Goal: Task Accomplishment & Management: Manage account settings

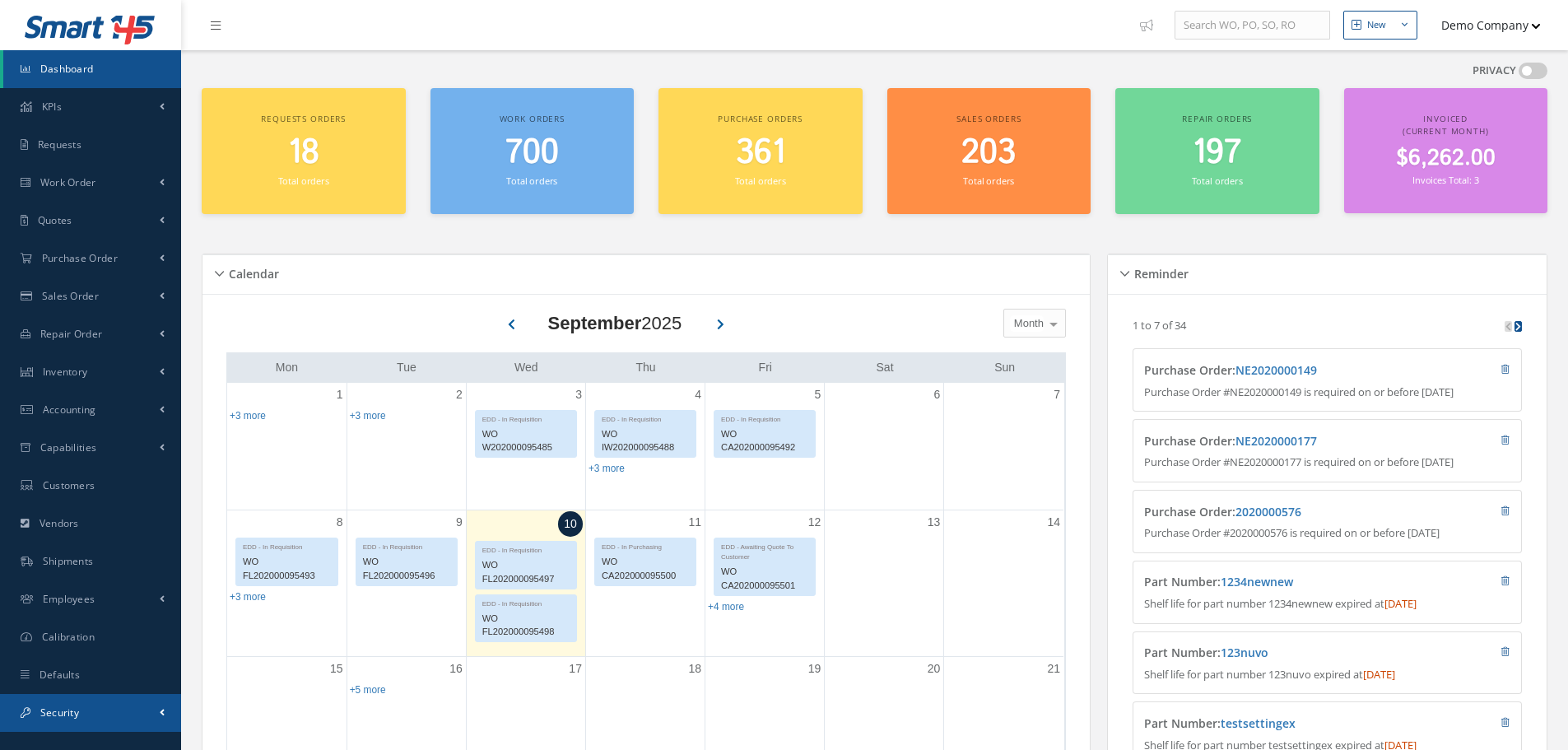
click at [129, 698] on link "Security" at bounding box center [90, 712] width 181 height 38
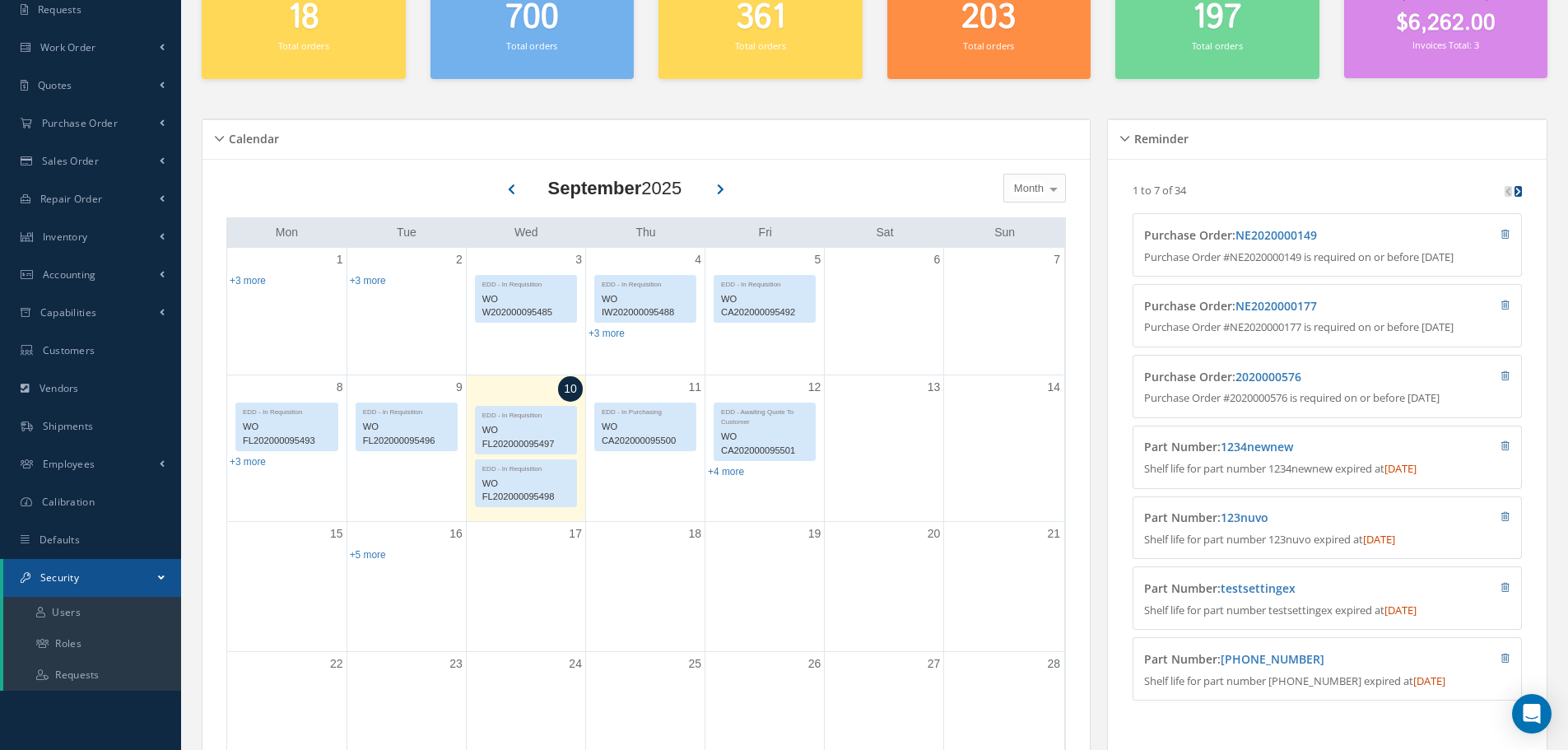
scroll to position [247, 0]
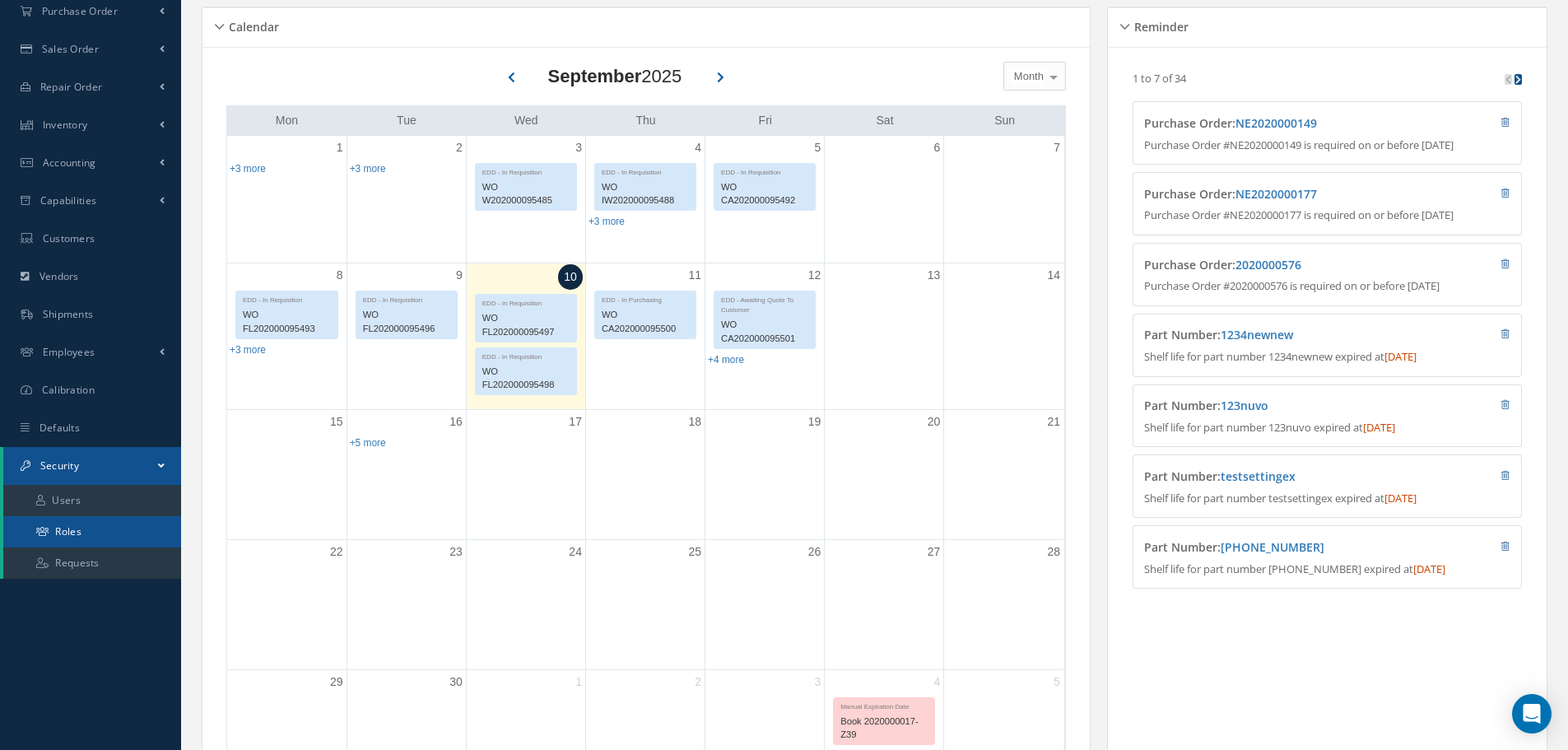
click at [105, 527] on link "Roles" at bounding box center [91, 532] width 178 height 31
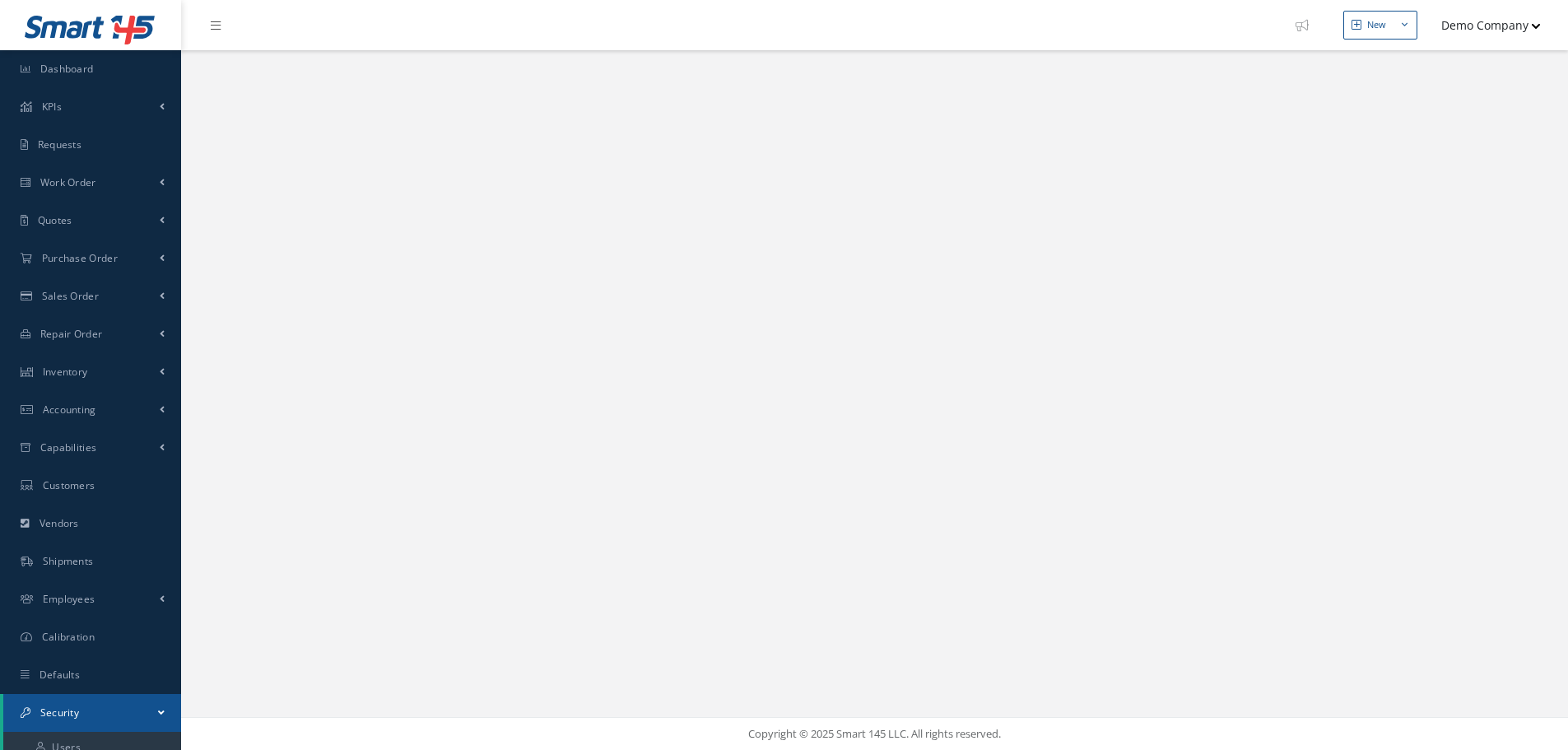
select select "25"
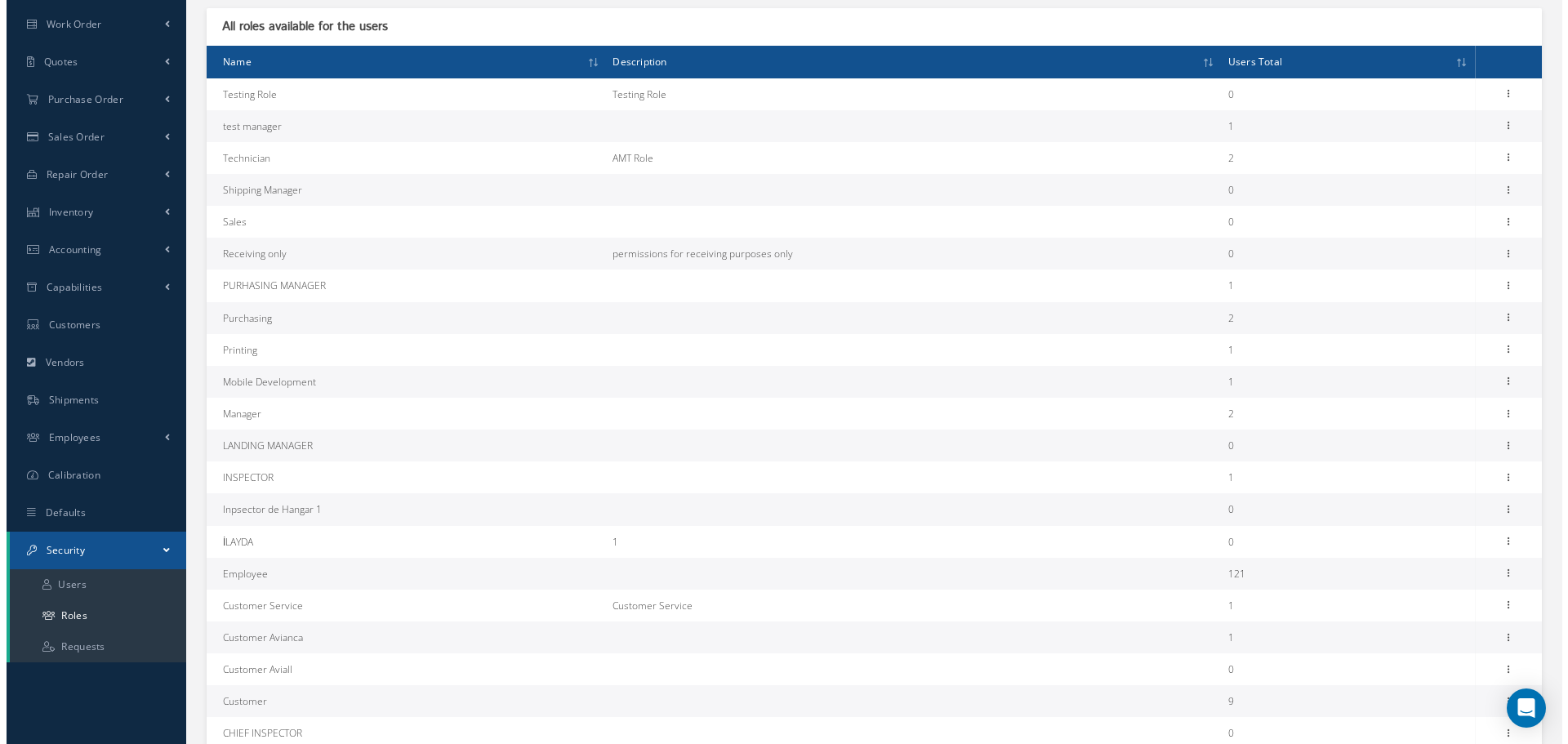
scroll to position [245, 0]
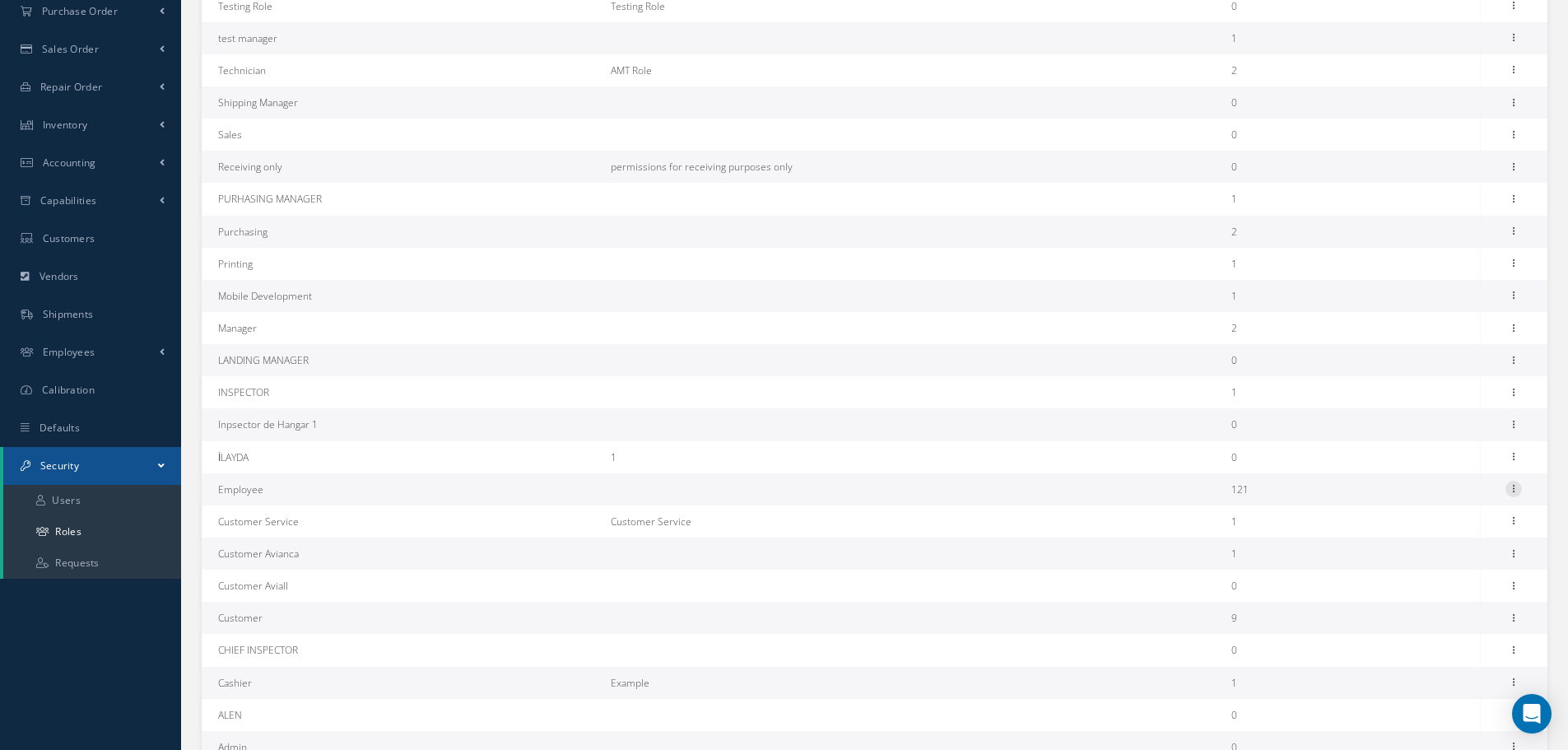
click at [1514, 490] on icon at bounding box center [1514, 487] width 16 height 14
click at [1458, 522] on link "Permissions" at bounding box center [1438, 521] width 130 height 21
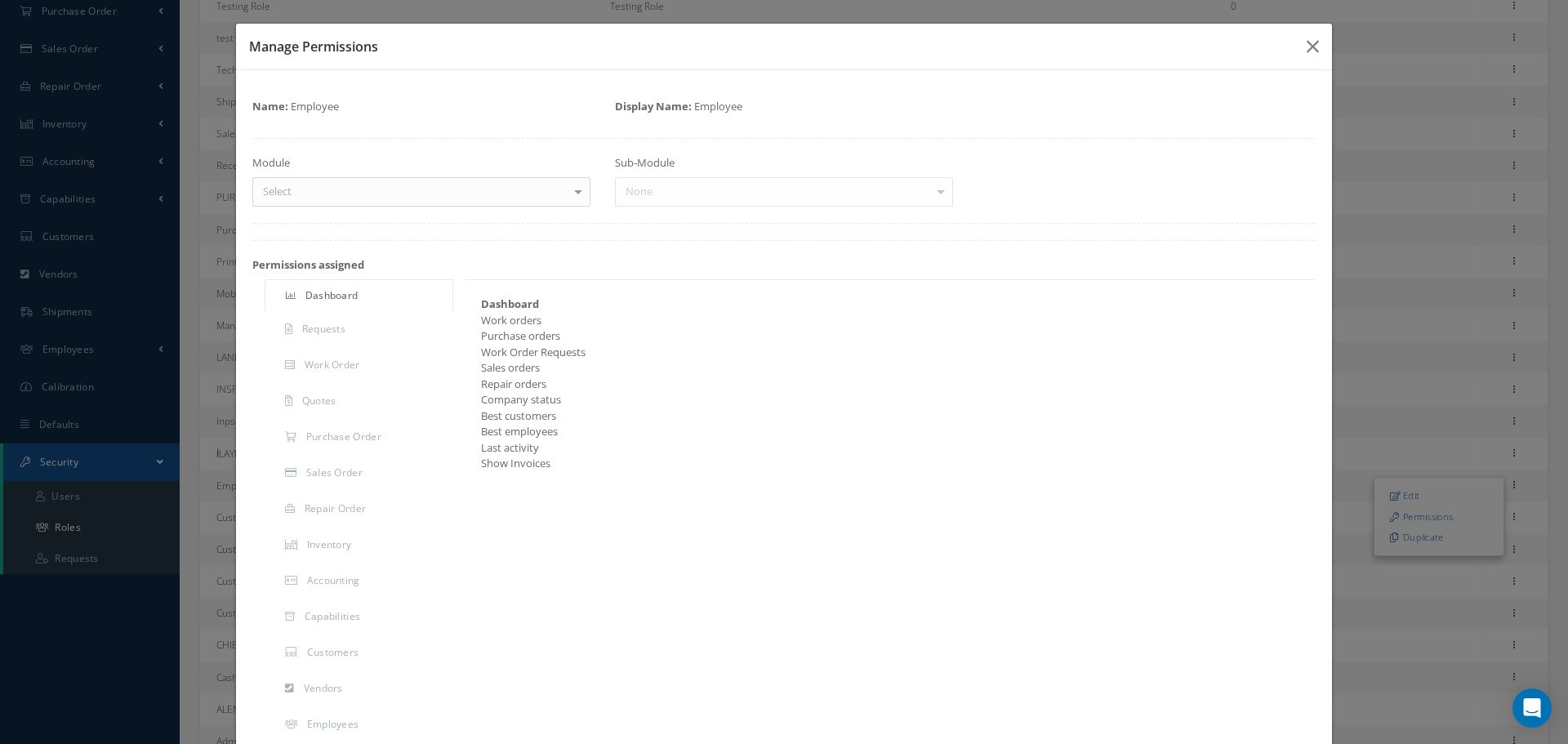
click at [447, 195] on div "Select" at bounding box center [421, 192] width 338 height 30
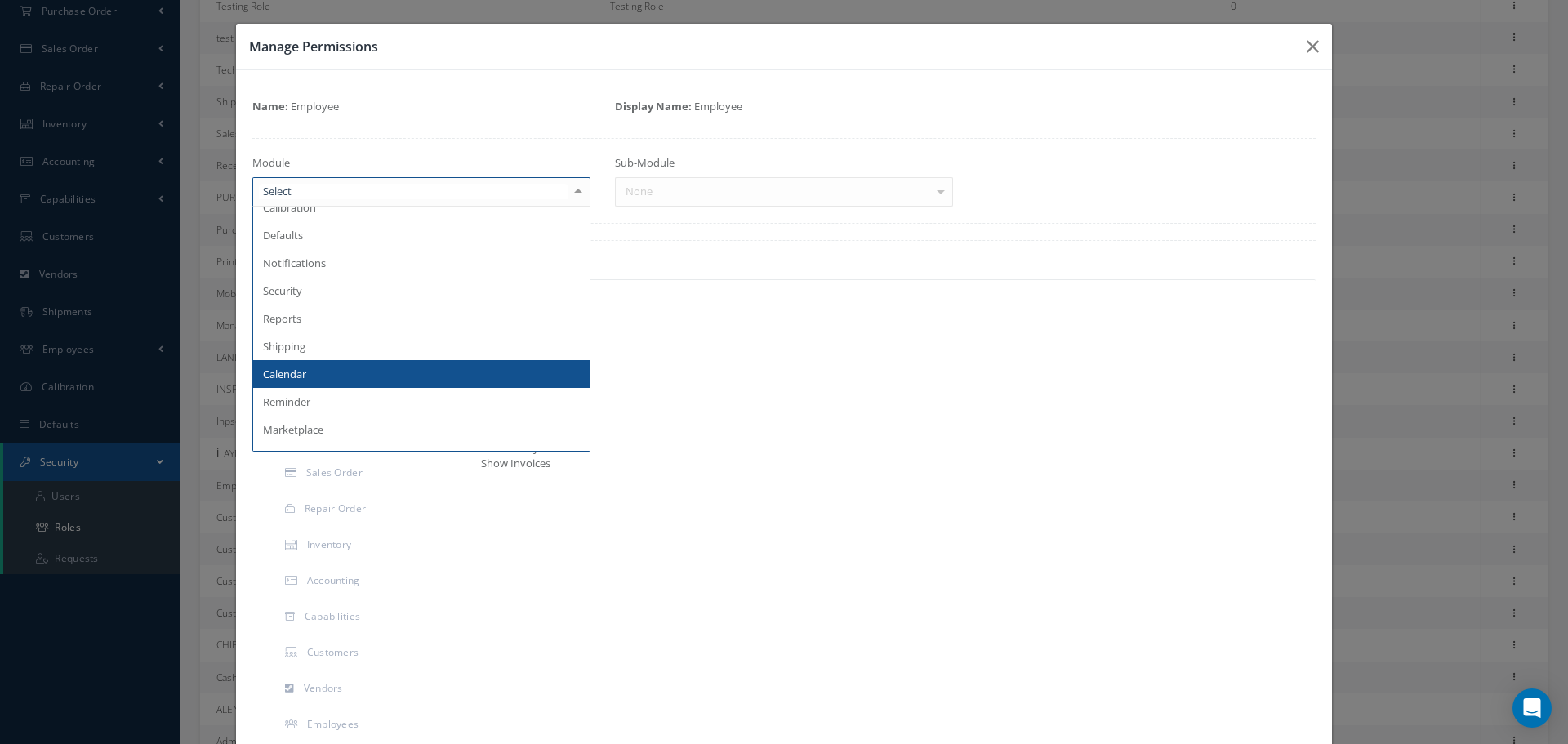
scroll to position [477, 0]
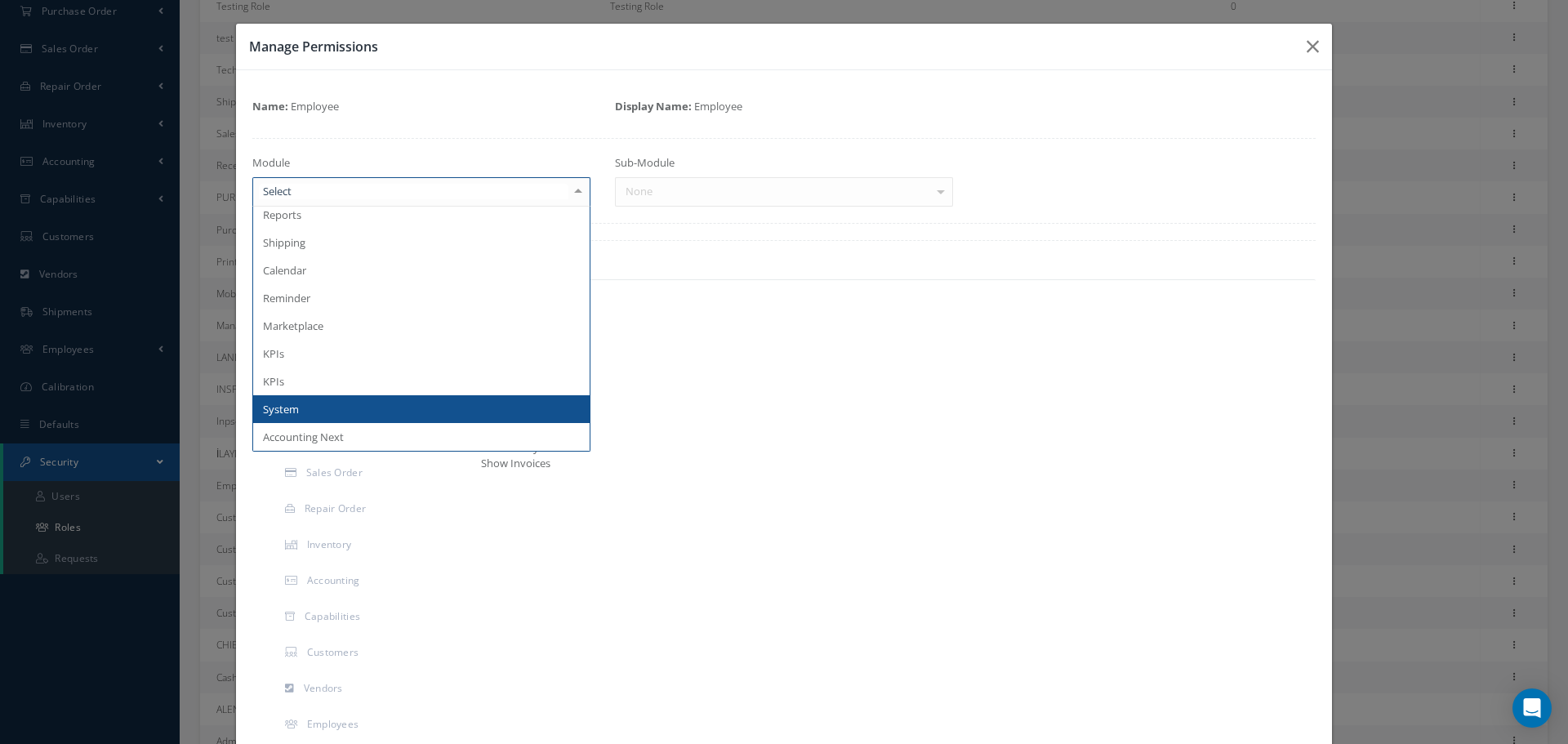
click at [391, 400] on span "System" at bounding box center [422, 409] width 337 height 28
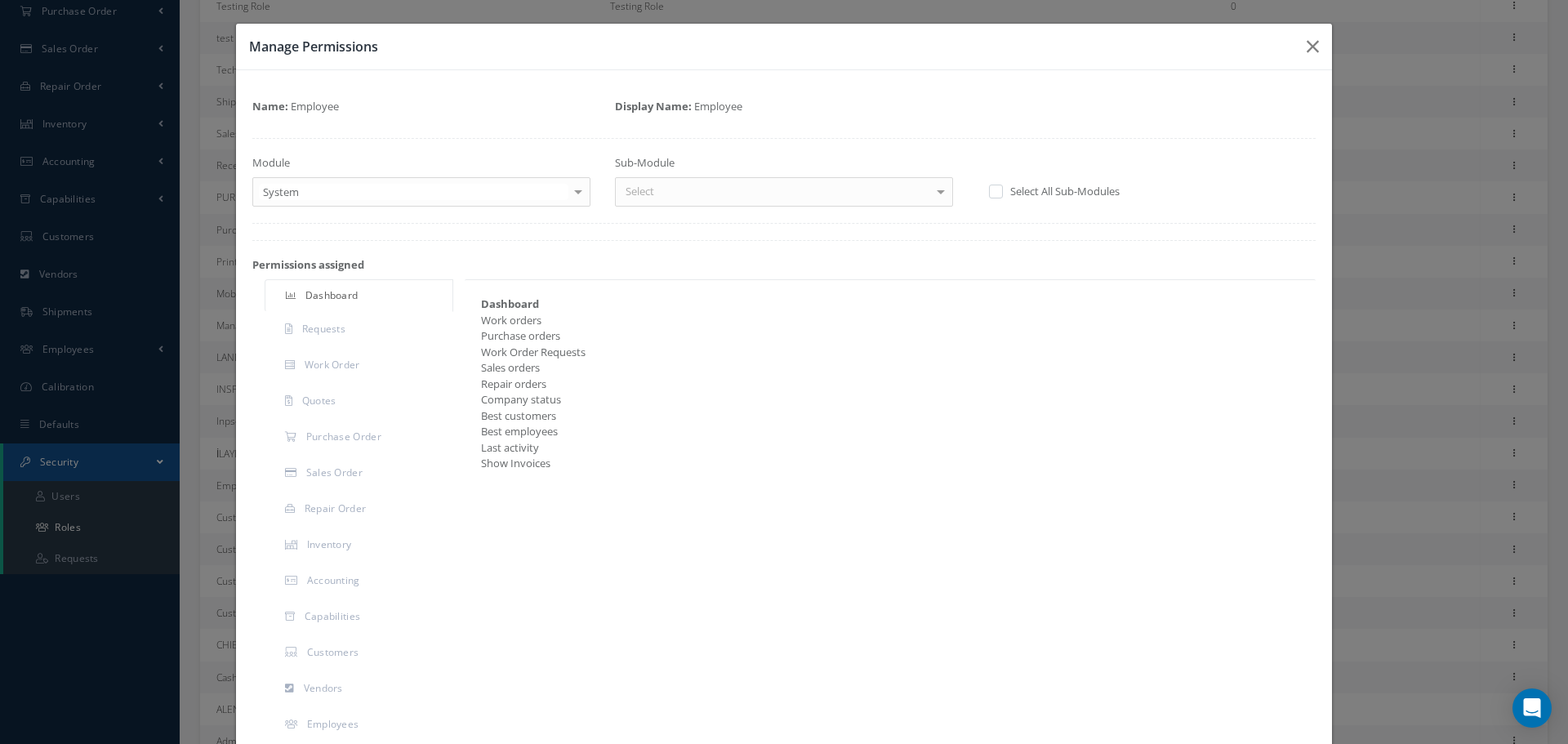
click at [692, 199] on div "Select" at bounding box center [784, 192] width 338 height 30
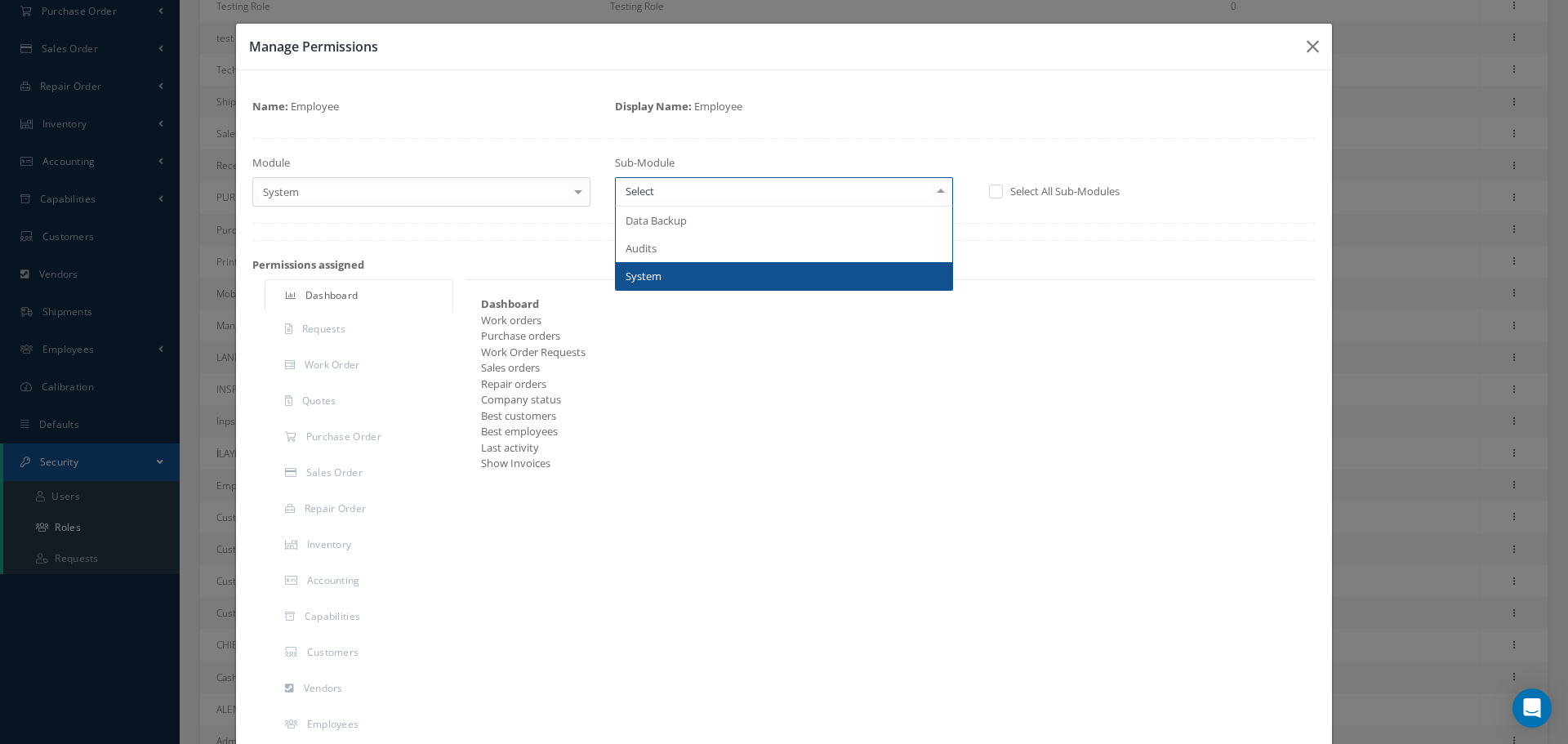
click at [692, 268] on span "System" at bounding box center [784, 275] width 337 height 28
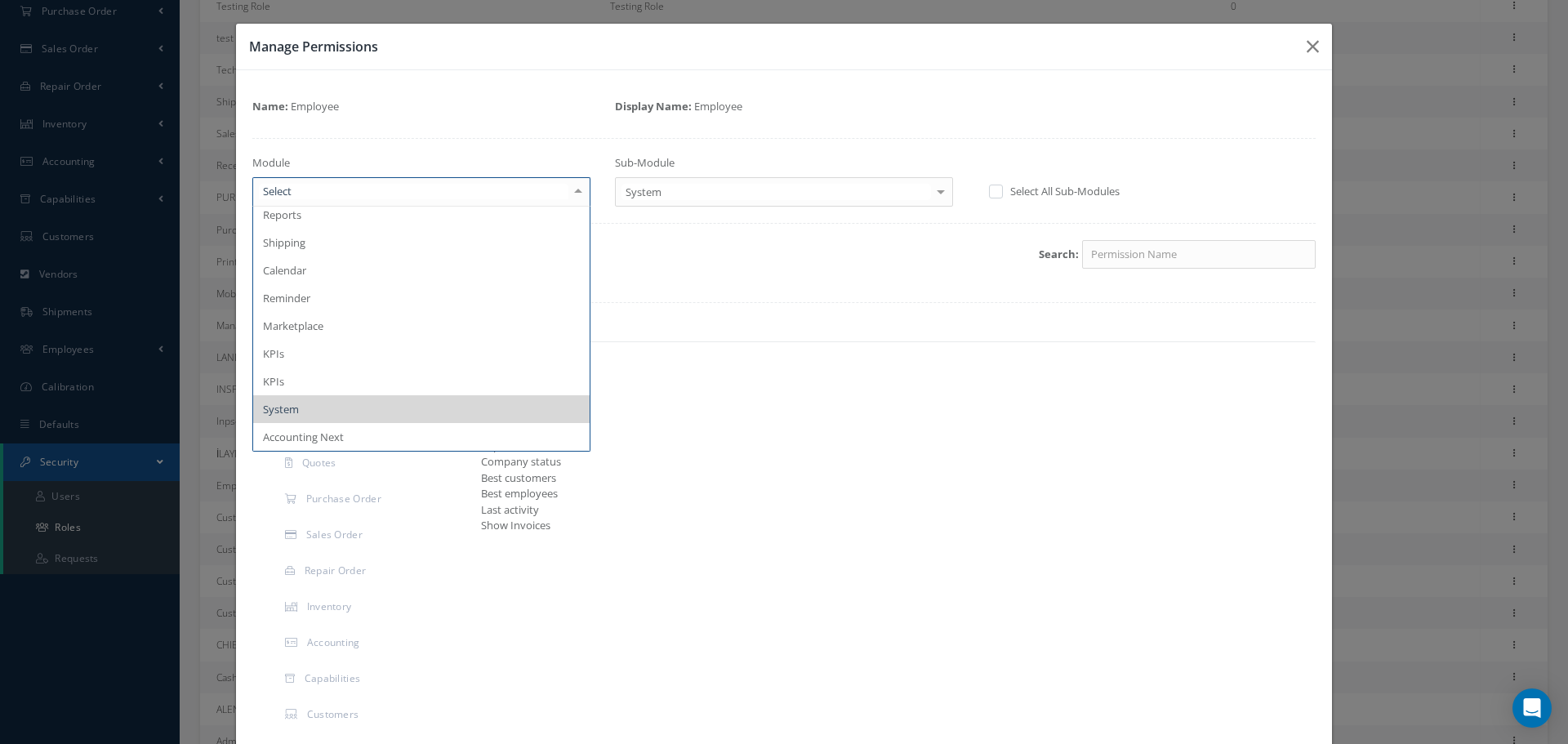
click at [505, 200] on div at bounding box center [421, 192] width 338 height 30
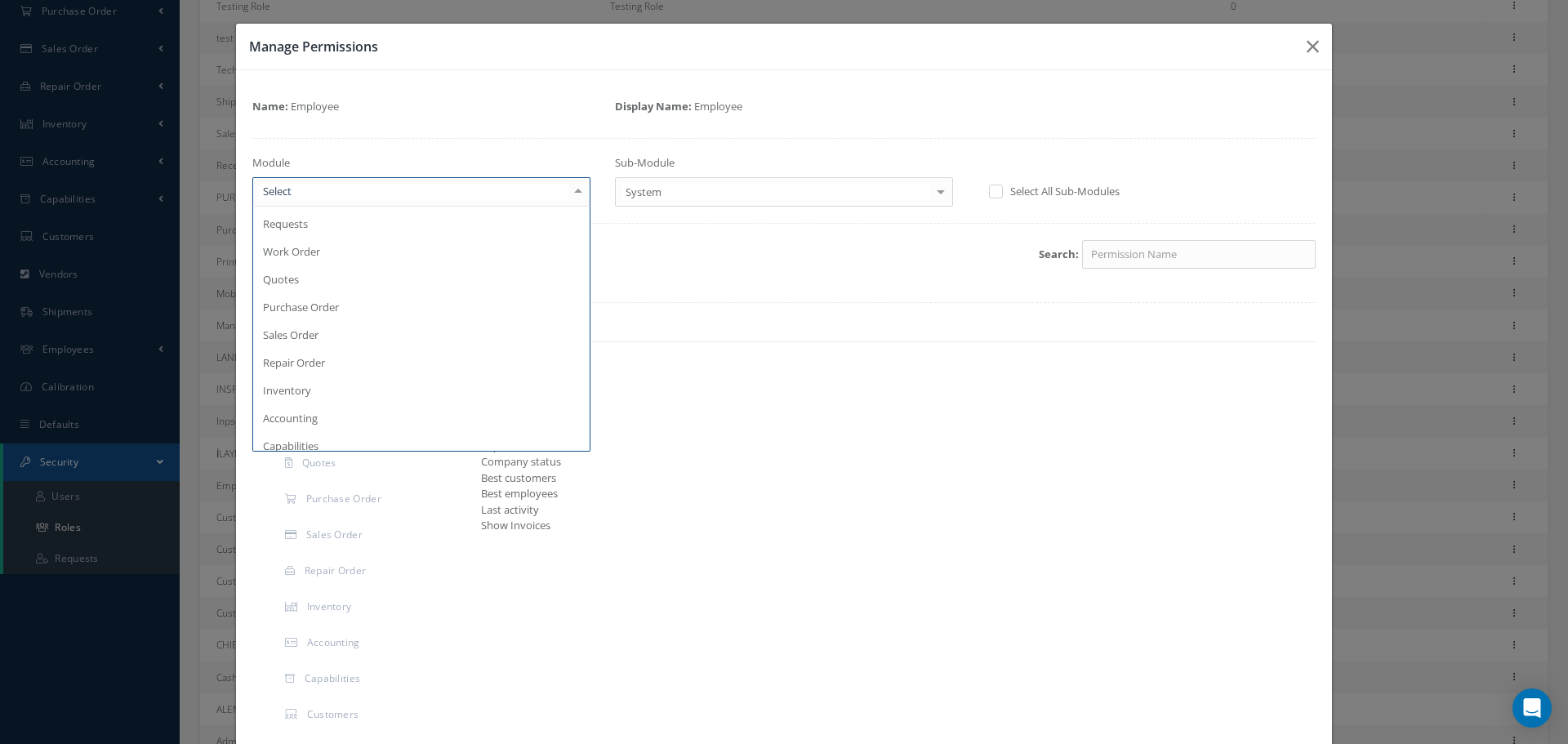
scroll to position [0, 0]
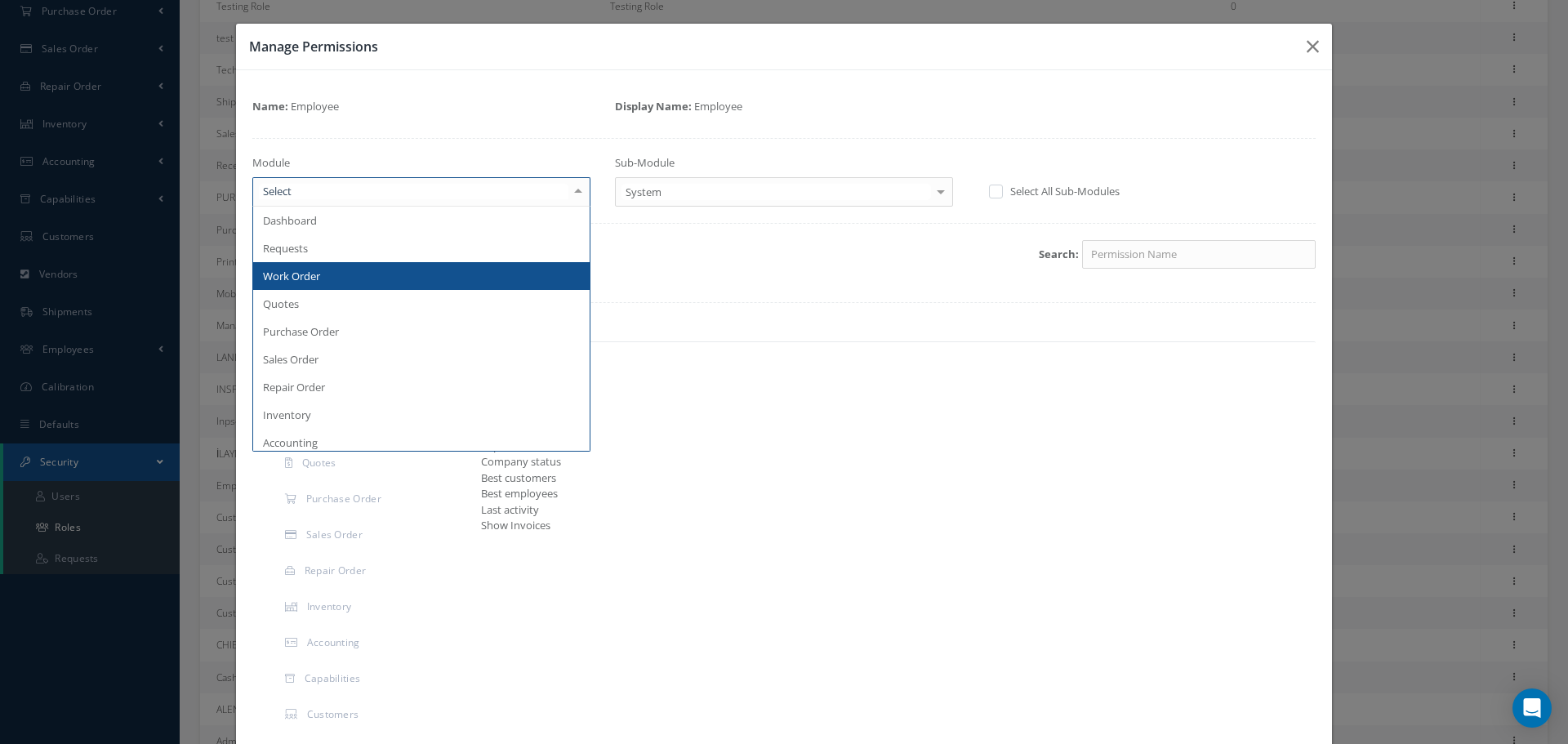
click at [390, 272] on span "Work Order" at bounding box center [422, 275] width 337 height 28
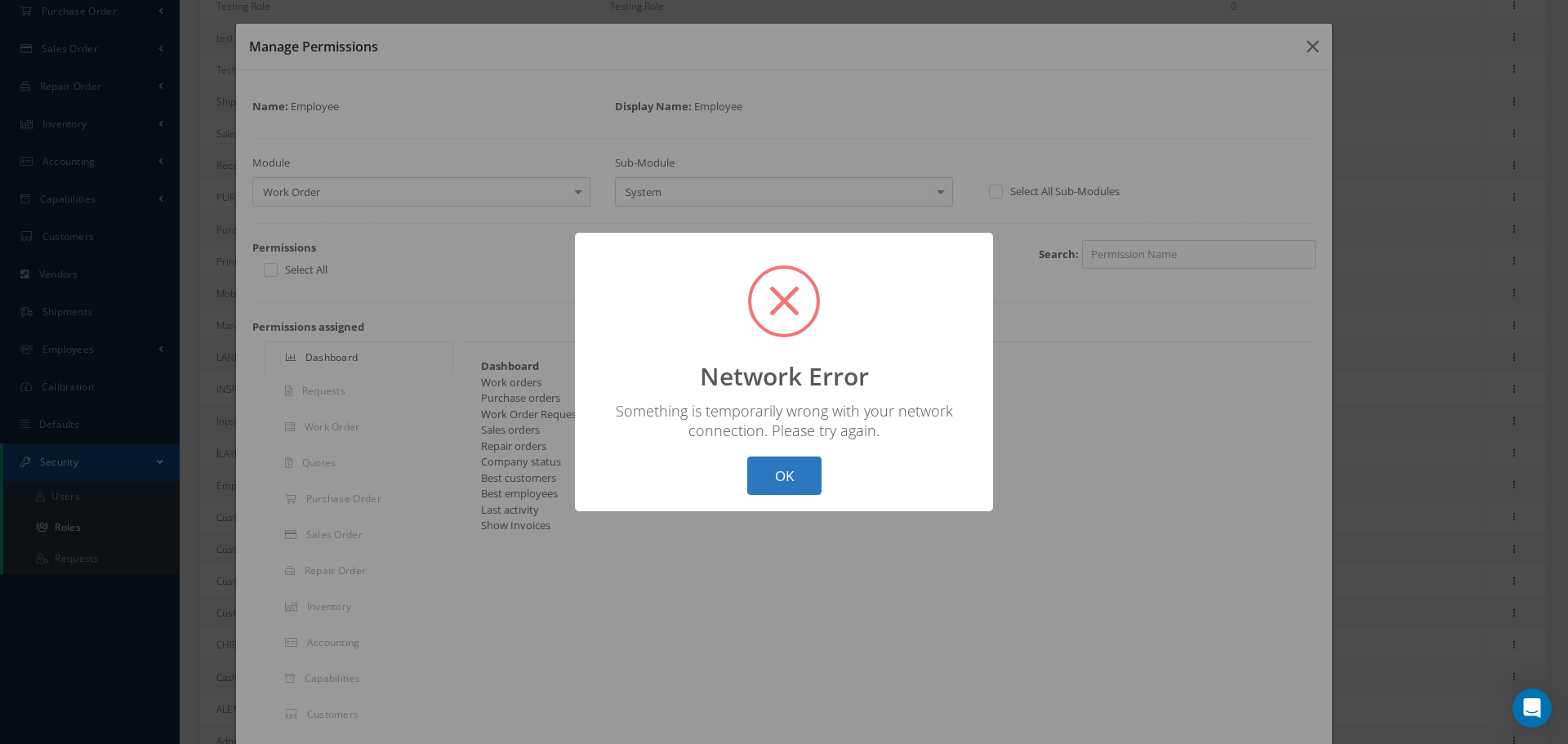
click at [795, 466] on button "OK" at bounding box center [784, 475] width 74 height 38
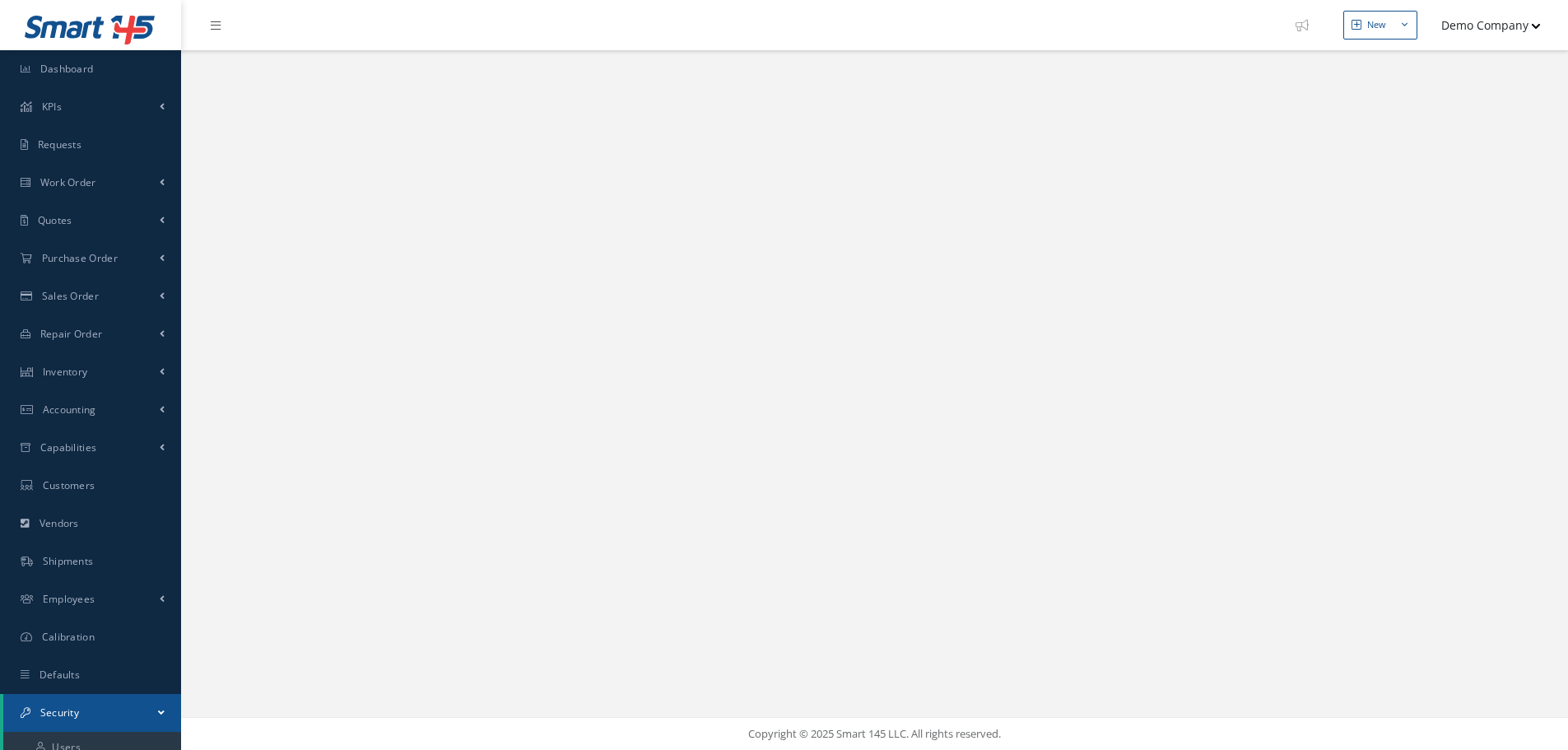
select select "25"
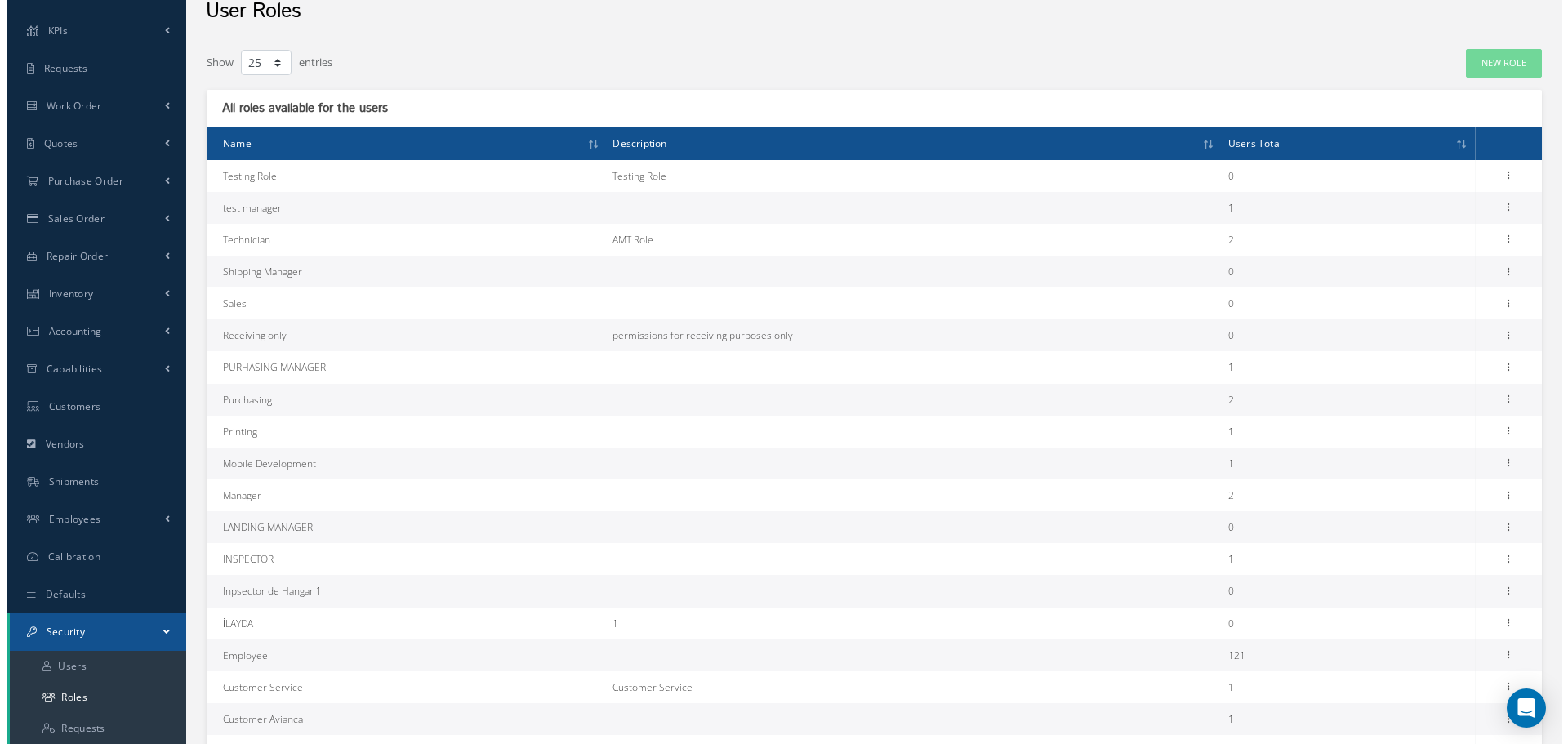
scroll to position [415, 0]
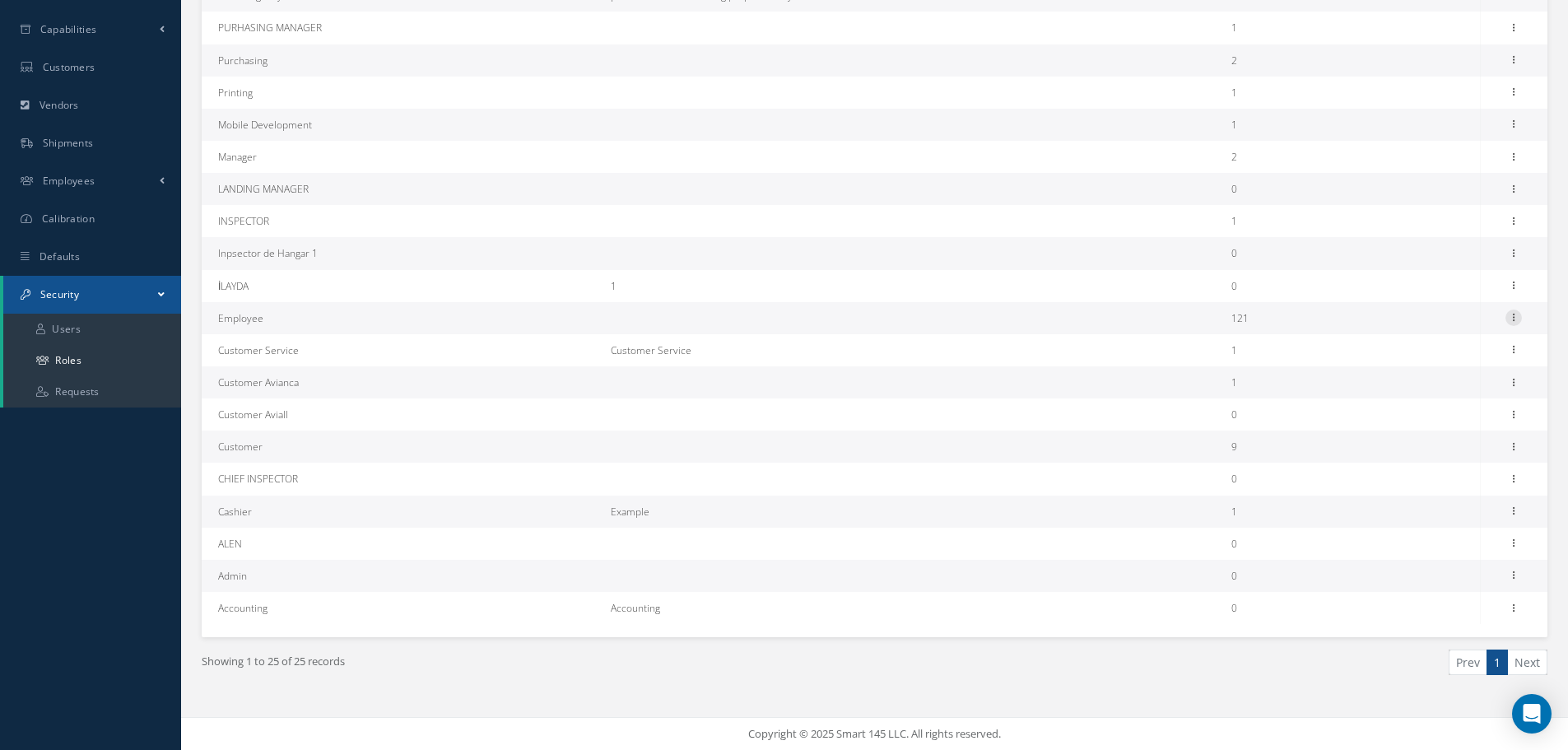
click at [1519, 314] on icon at bounding box center [1514, 316] width 16 height 14
click at [1474, 342] on link "Permissions" at bounding box center [1438, 350] width 130 height 21
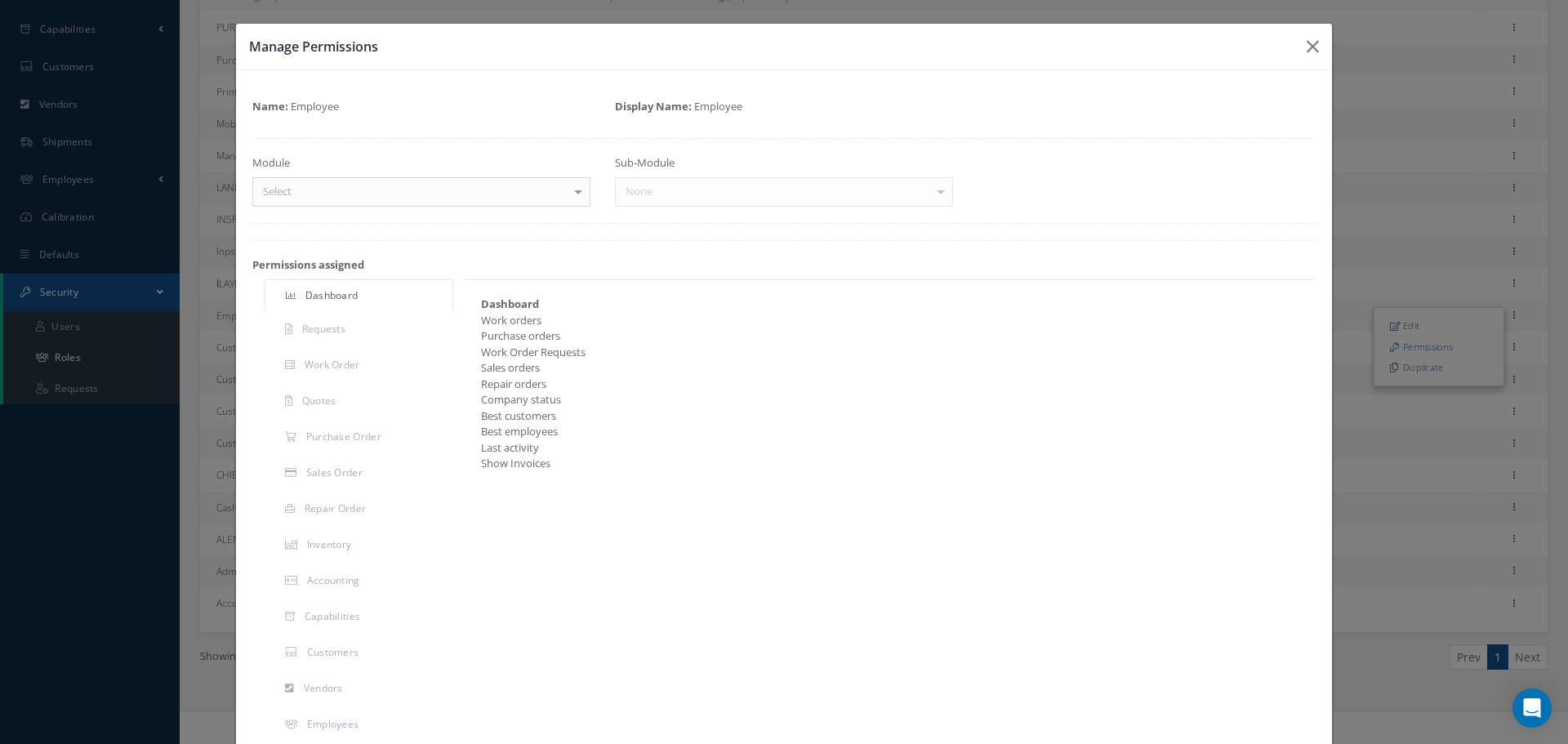
click at [401, 184] on div "Select" at bounding box center [421, 192] width 338 height 30
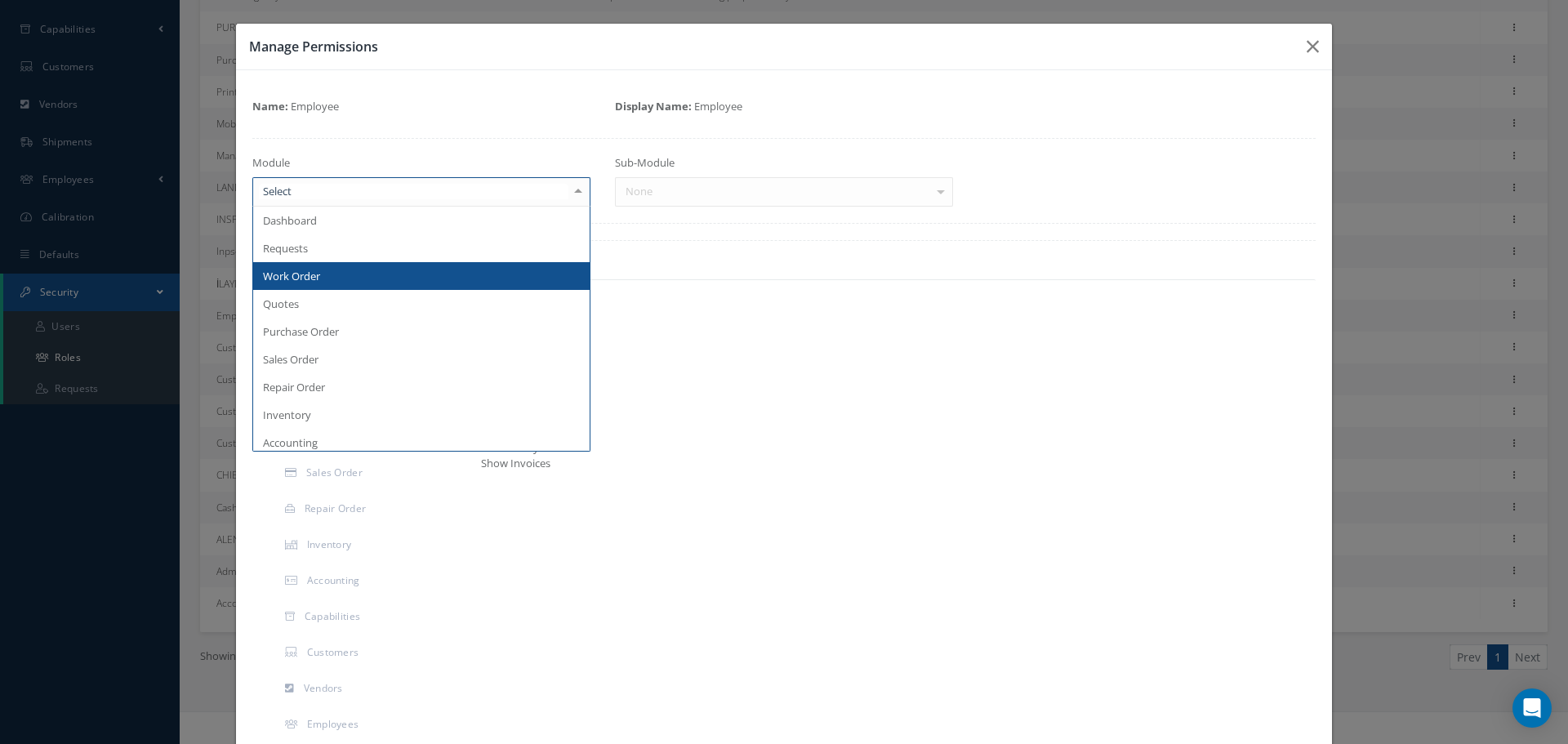
click at [391, 273] on span "Work Order" at bounding box center [422, 275] width 337 height 28
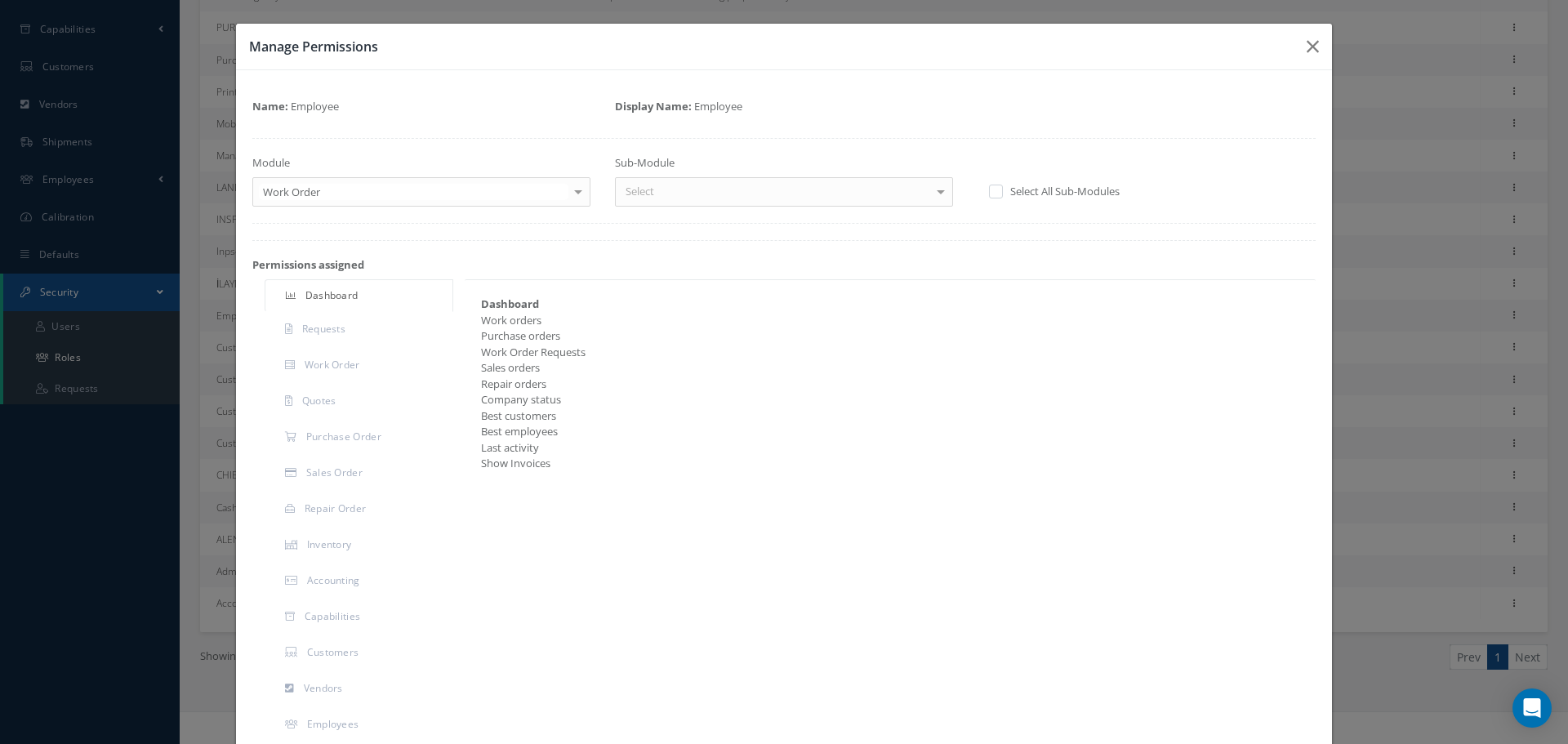
click at [730, 186] on div "Select" at bounding box center [784, 192] width 338 height 30
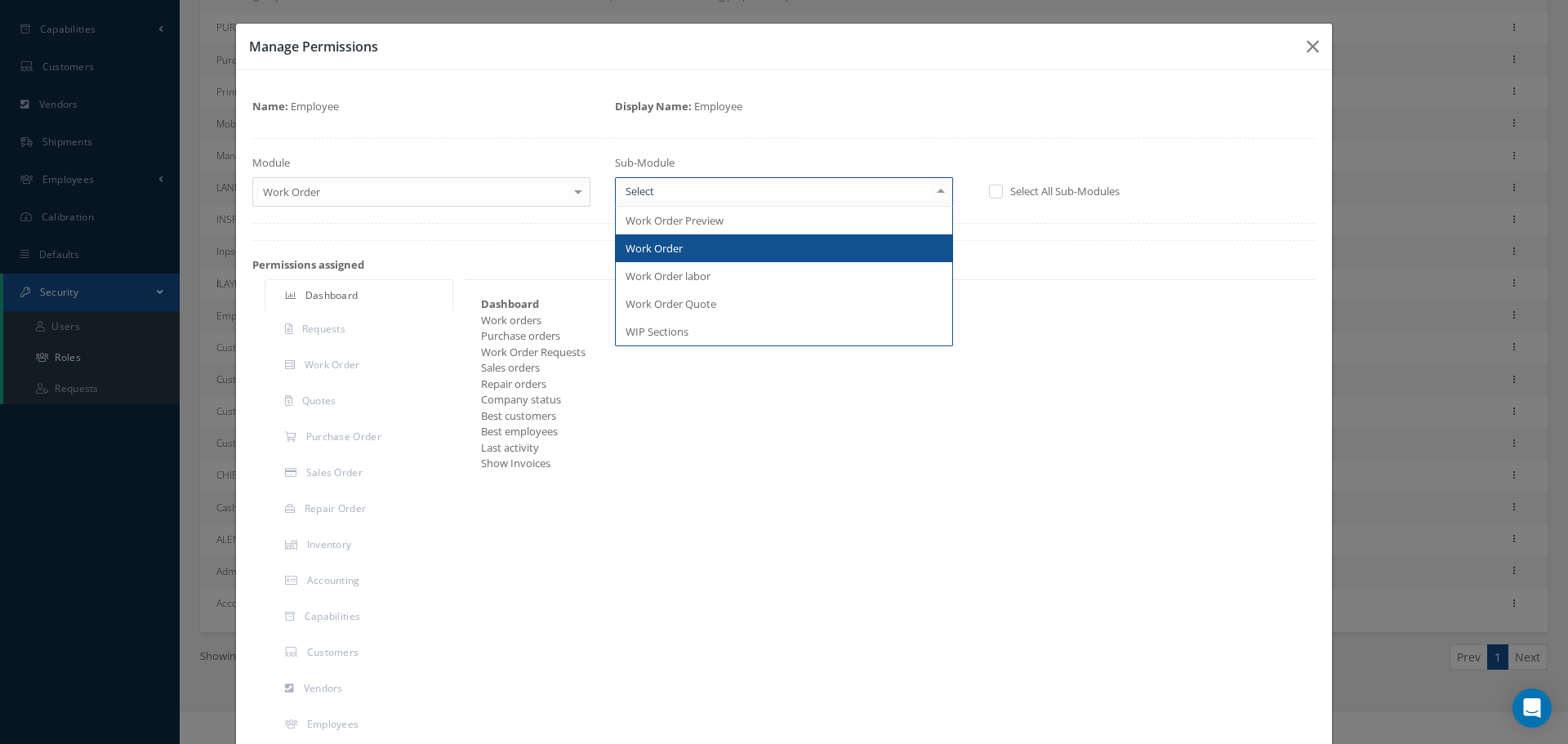
click at [704, 239] on span "Work Order" at bounding box center [784, 248] width 337 height 28
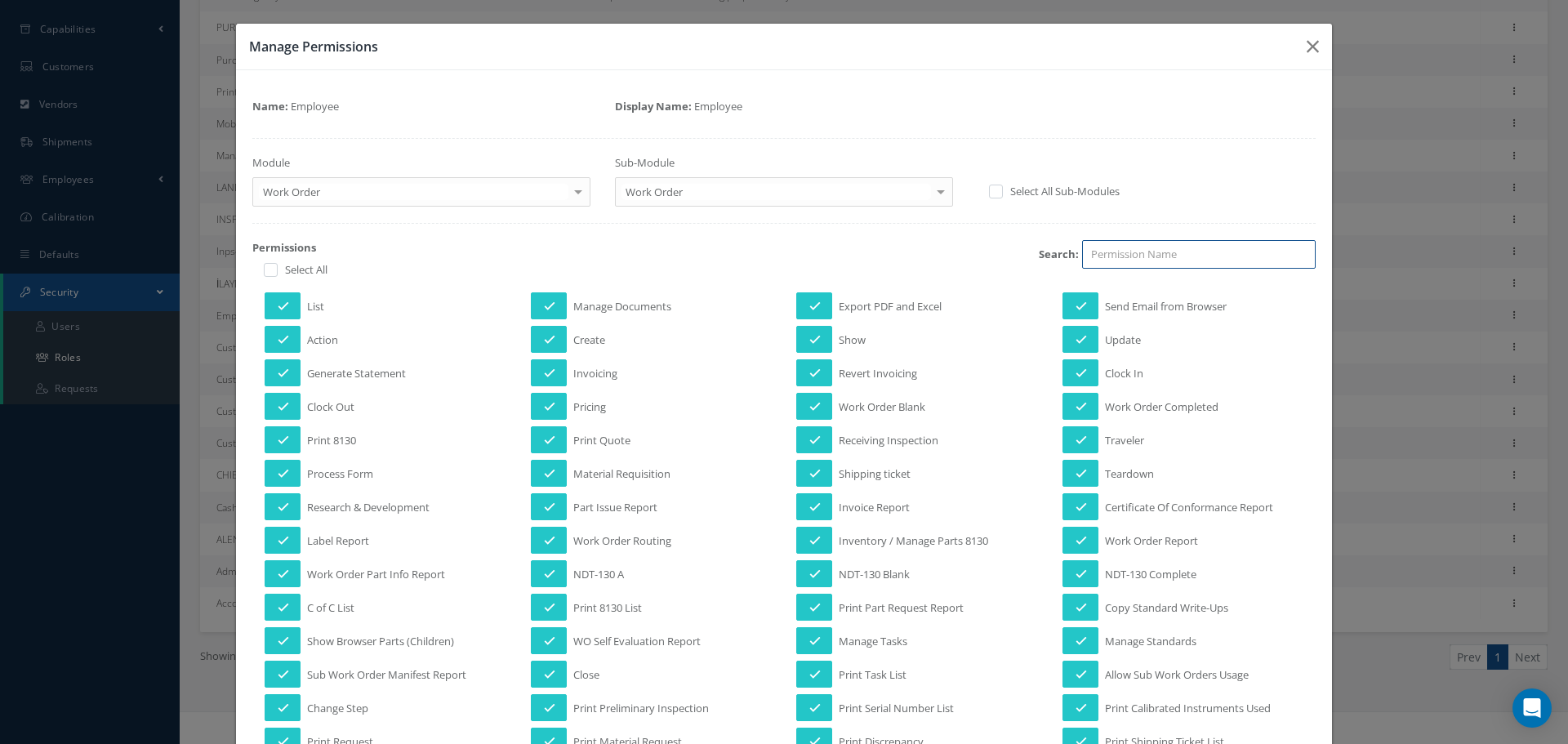
click at [1102, 255] on input "search" at bounding box center [1198, 254] width 234 height 30
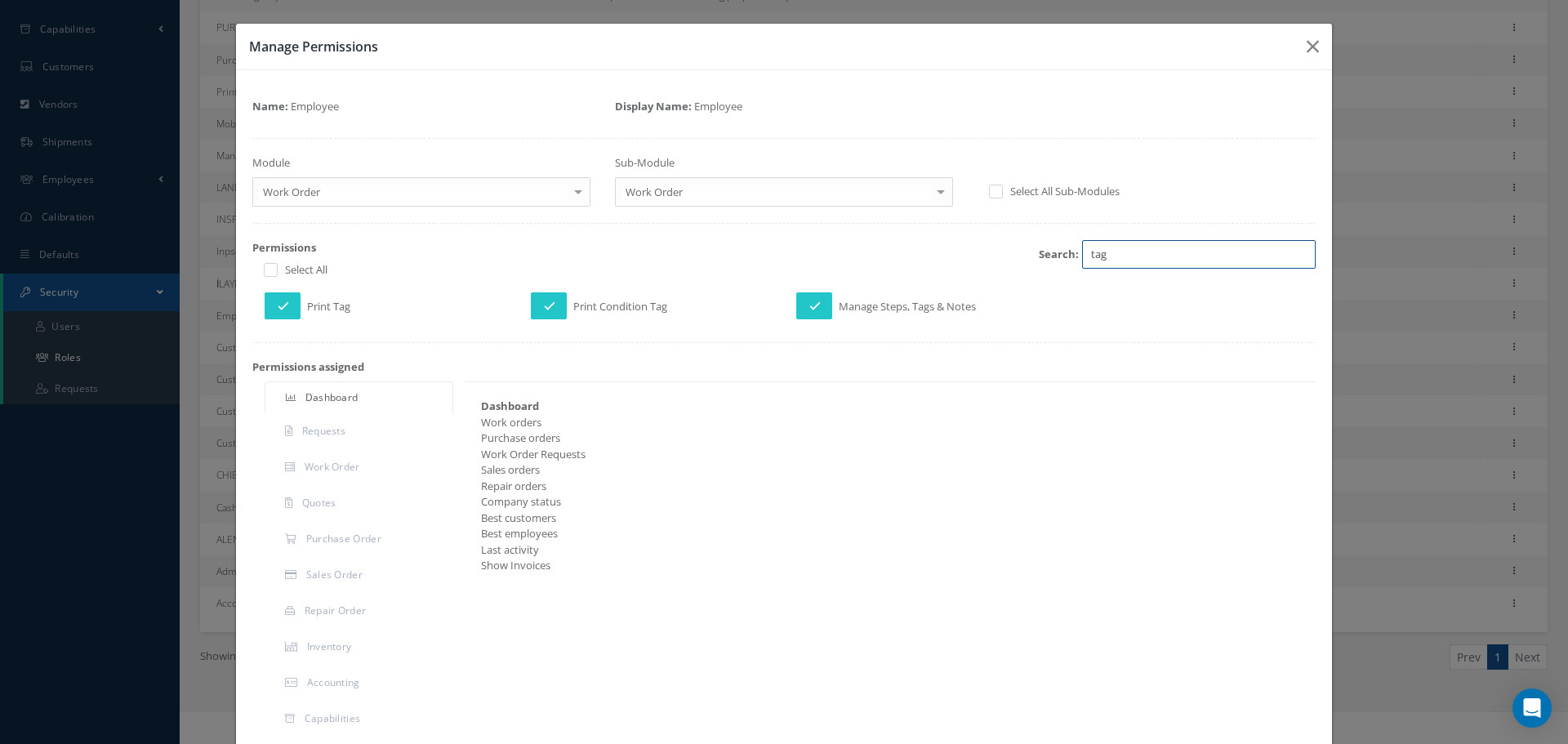
type input "tag"
click at [567, 186] on div at bounding box center [578, 192] width 23 height 27
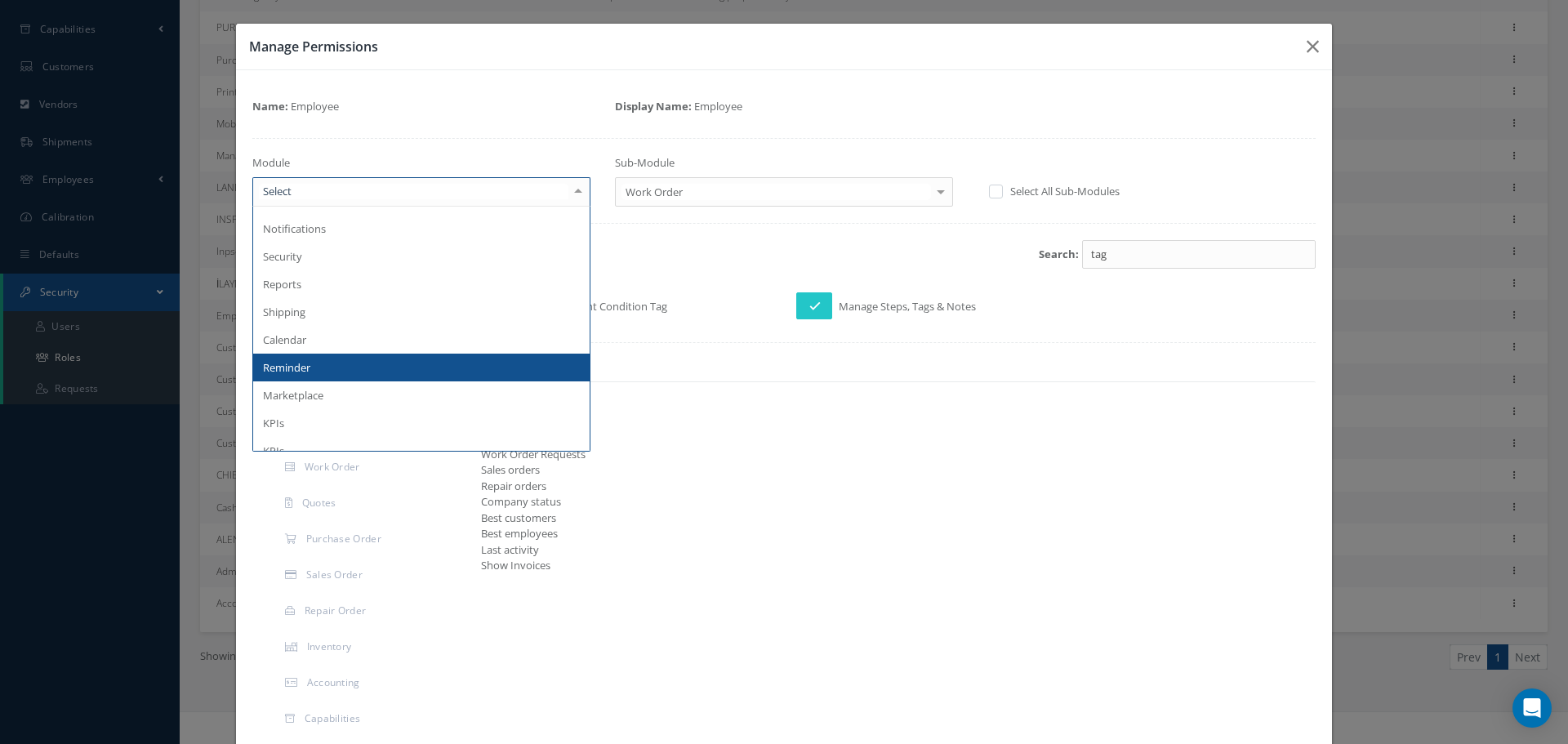
scroll to position [477, 0]
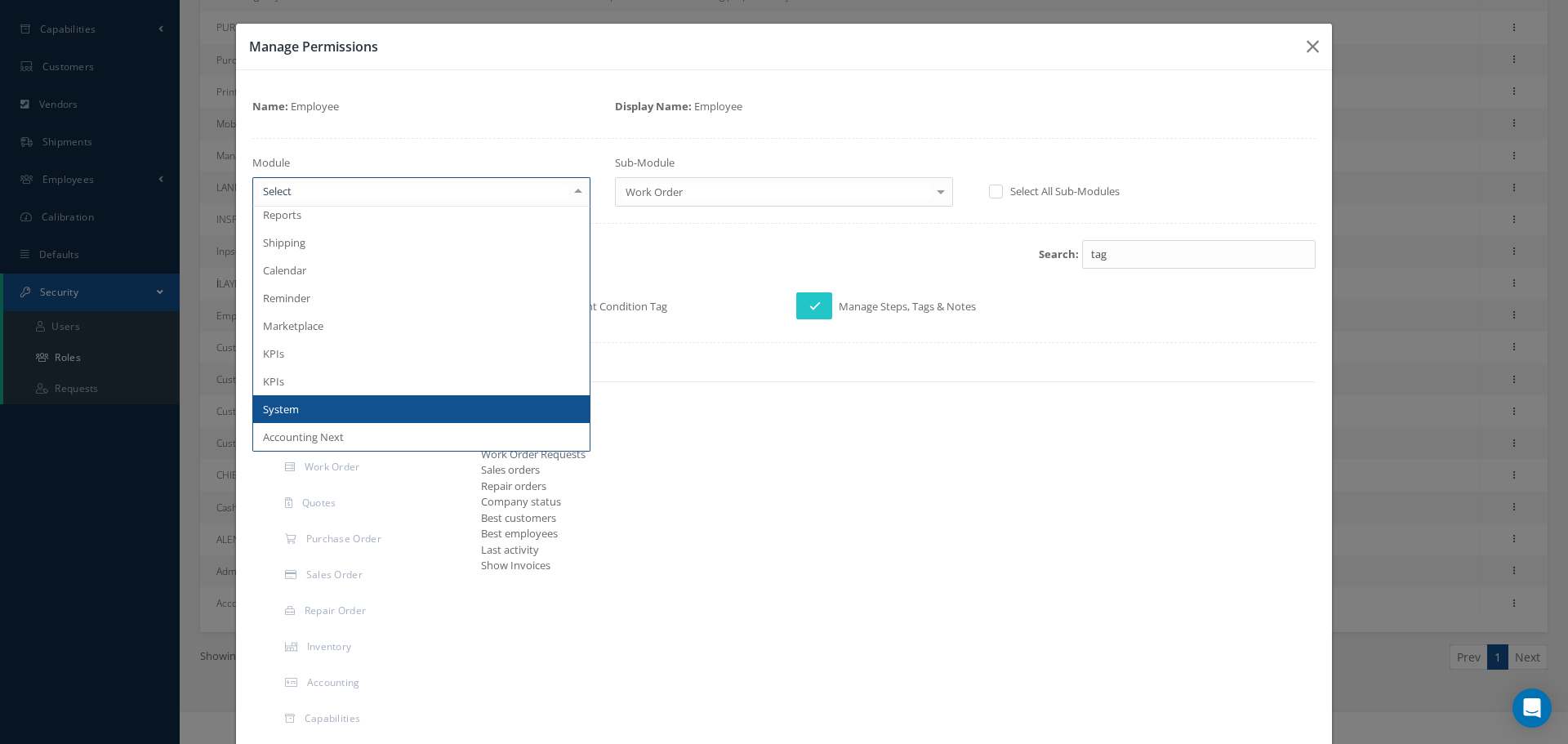
click at [321, 413] on span "System" at bounding box center [422, 409] width 337 height 28
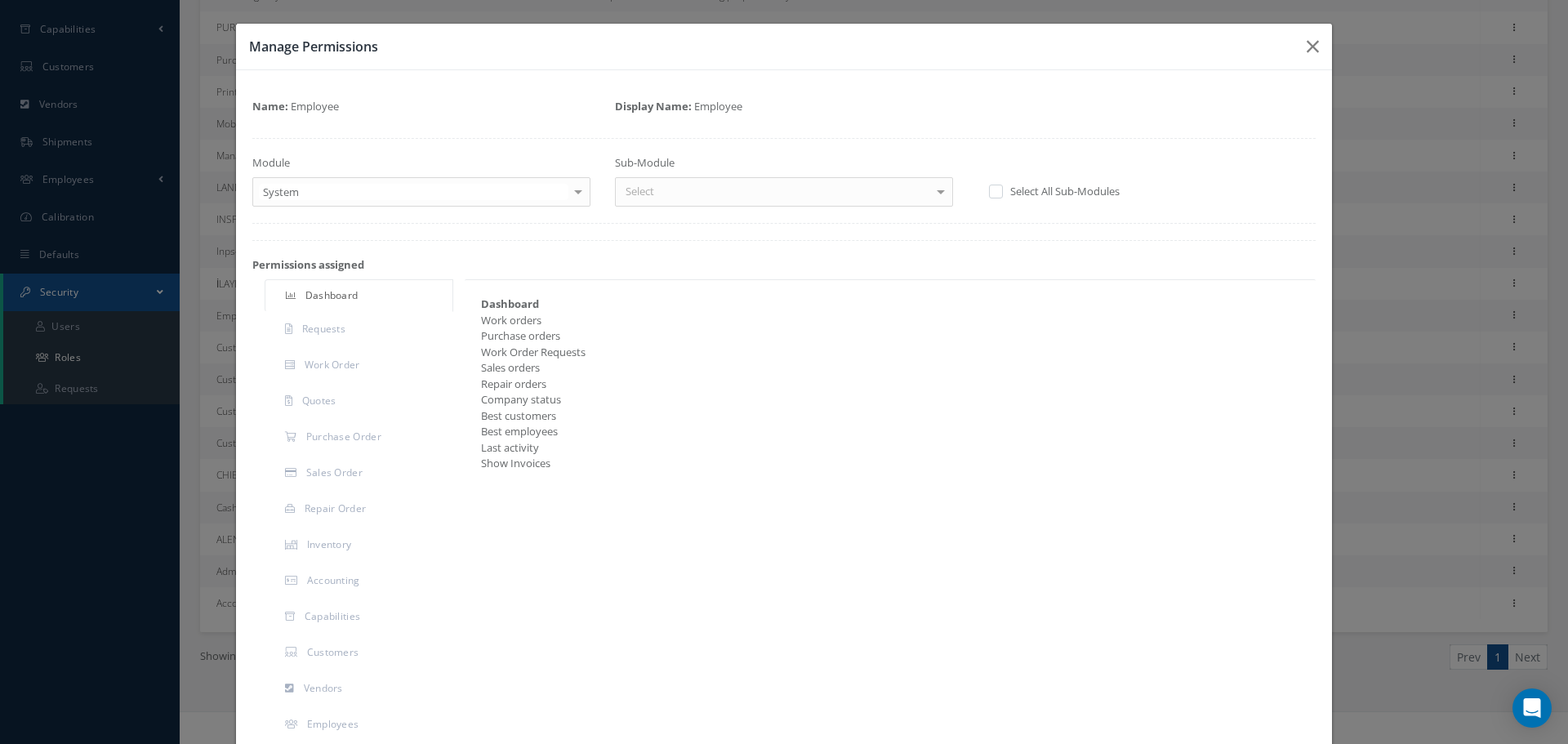
click at [755, 186] on div "Select" at bounding box center [784, 192] width 338 height 30
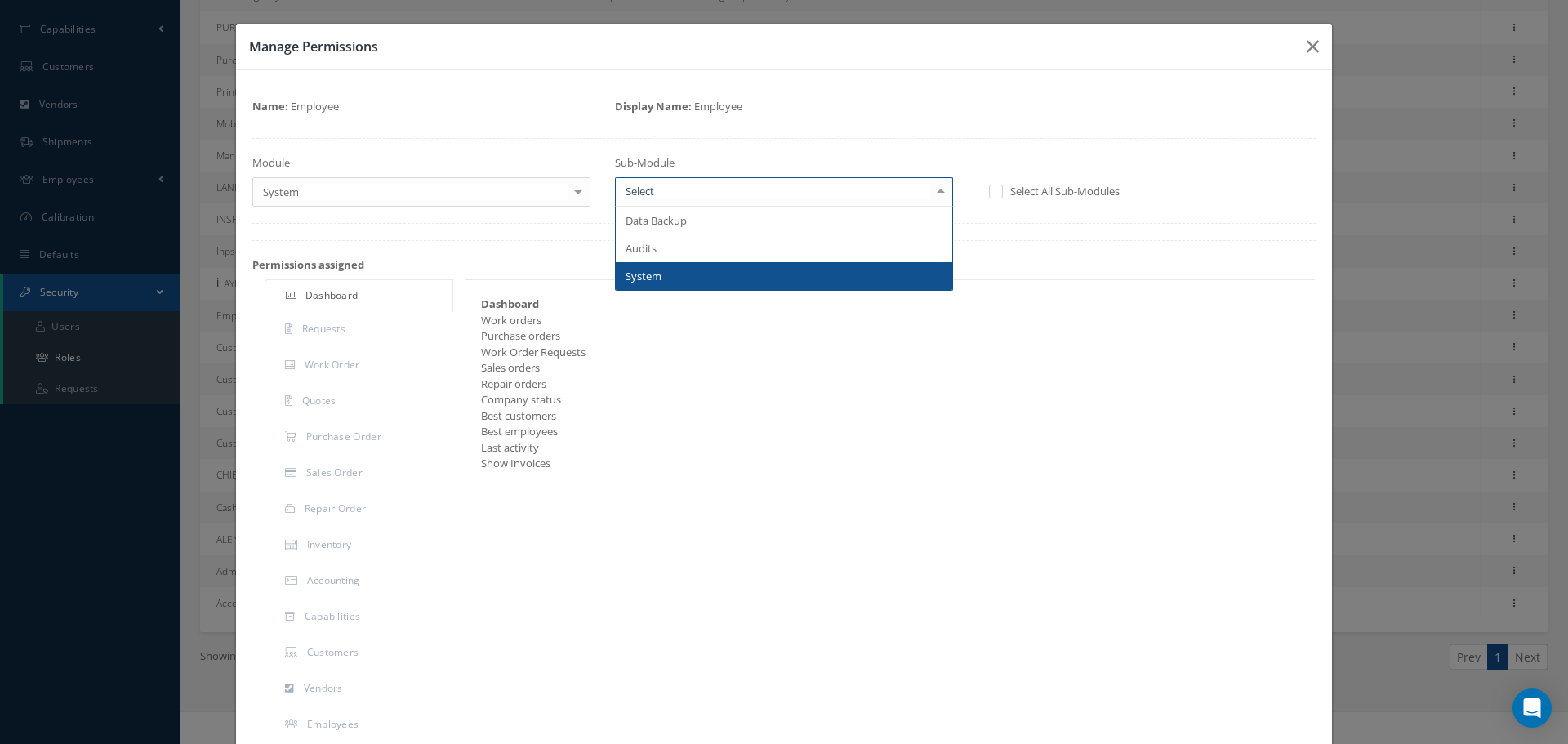
click at [656, 277] on span "System" at bounding box center [643, 275] width 36 height 14
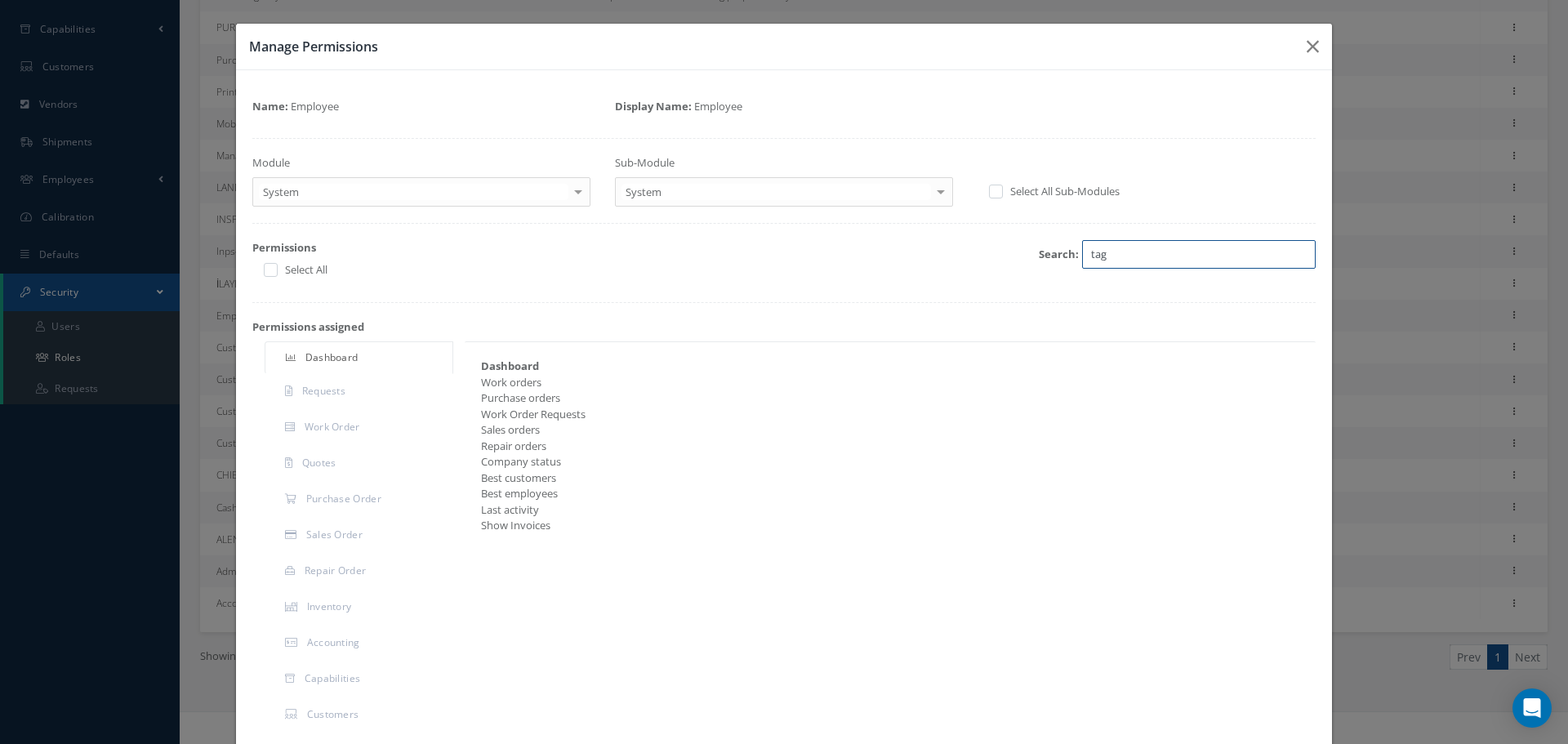
click at [1291, 256] on input "tag" at bounding box center [1198, 254] width 234 height 30
click at [1199, 251] on input "search" at bounding box center [1198, 254] width 234 height 30
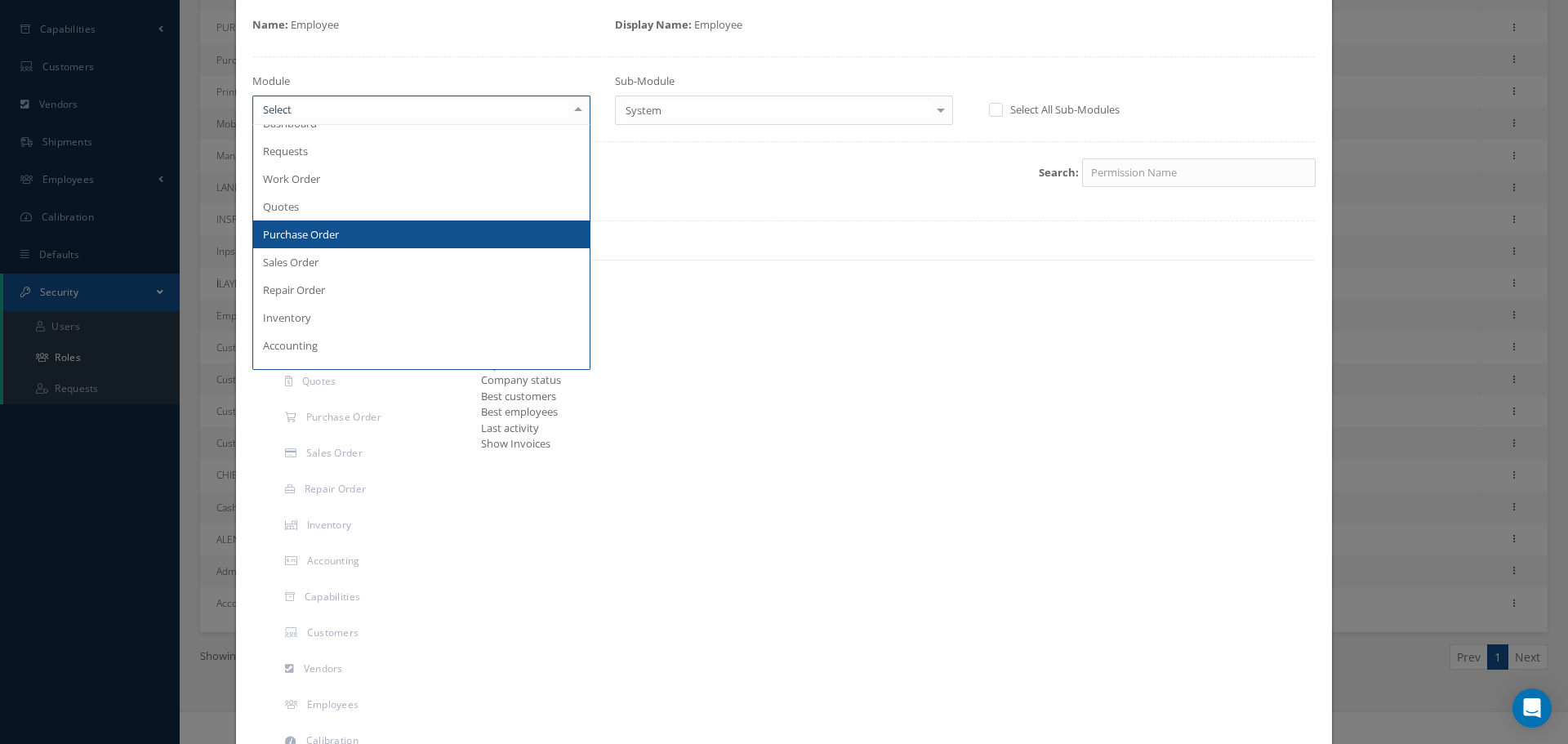
scroll to position [0, 0]
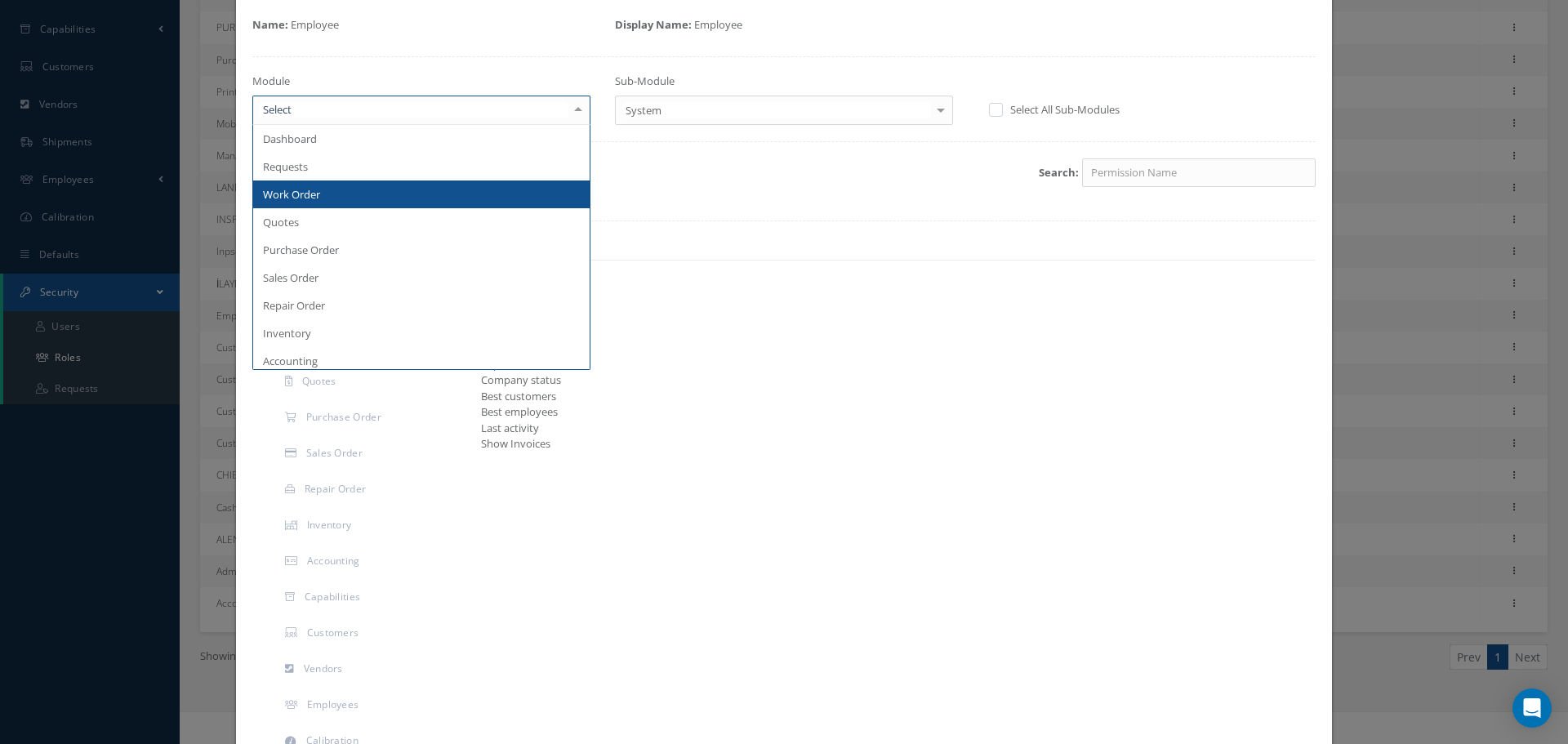
click at [326, 182] on span "Work Order" at bounding box center [422, 194] width 337 height 28
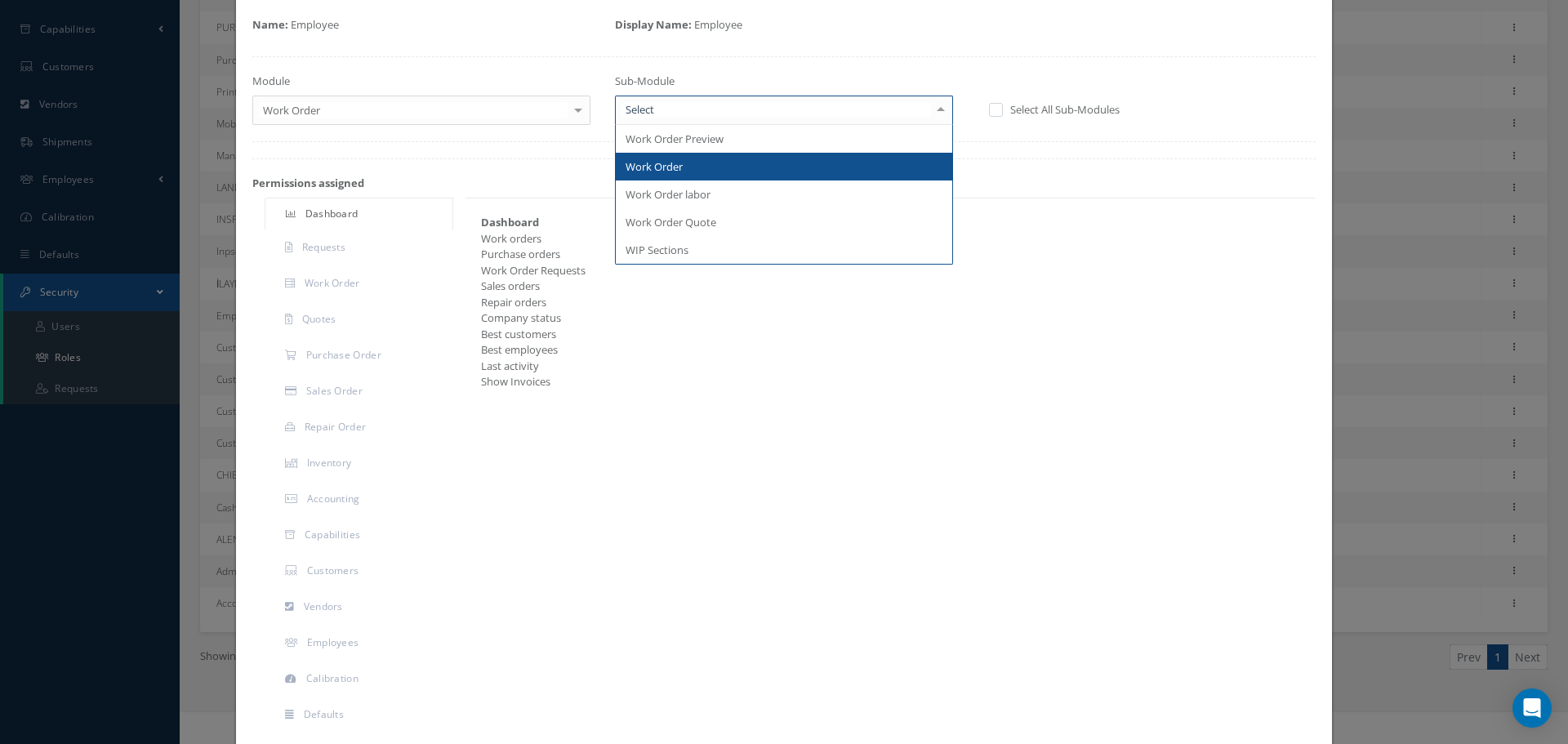
click at [654, 175] on span "Work Order" at bounding box center [784, 167] width 337 height 28
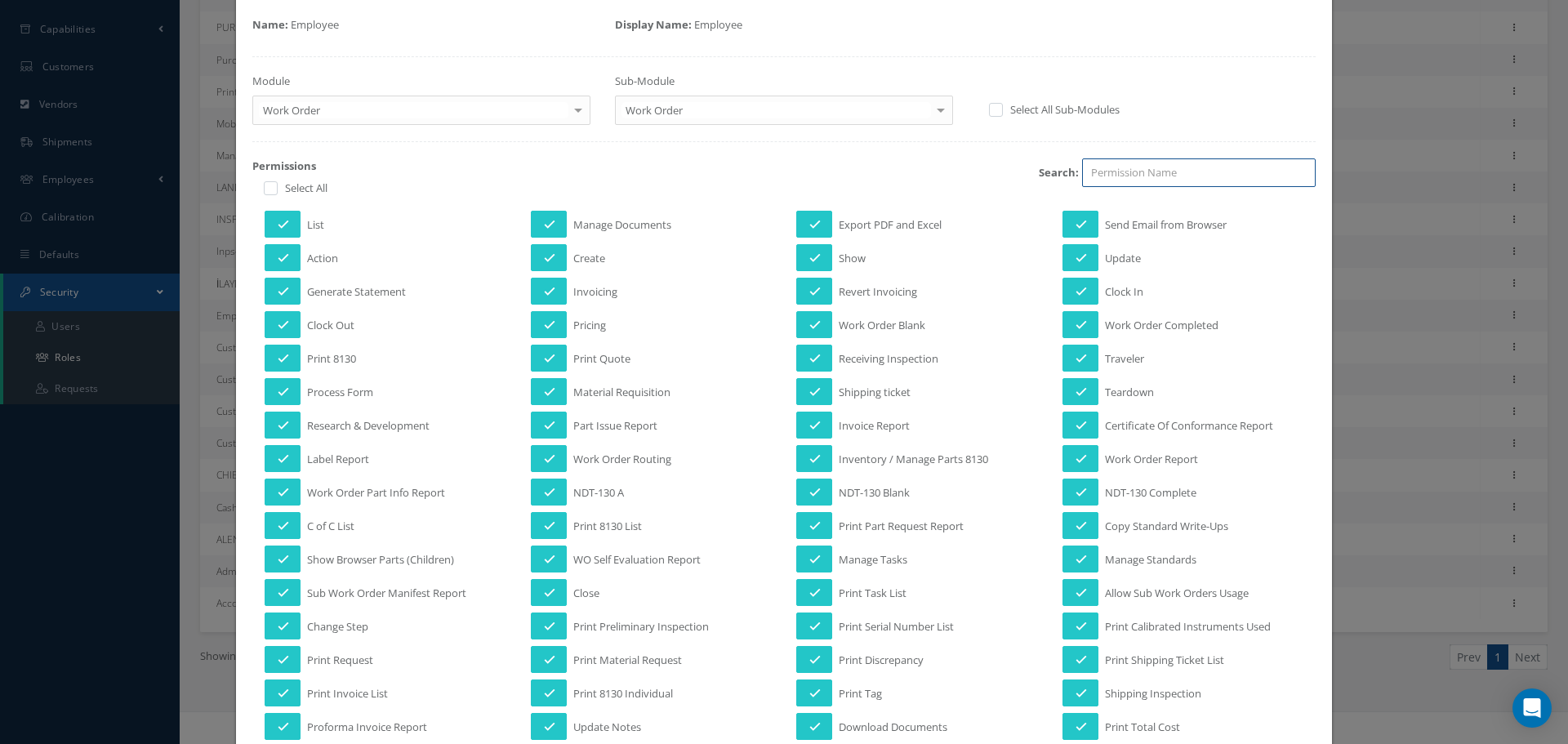
click at [1149, 177] on input "search" at bounding box center [1198, 173] width 234 height 30
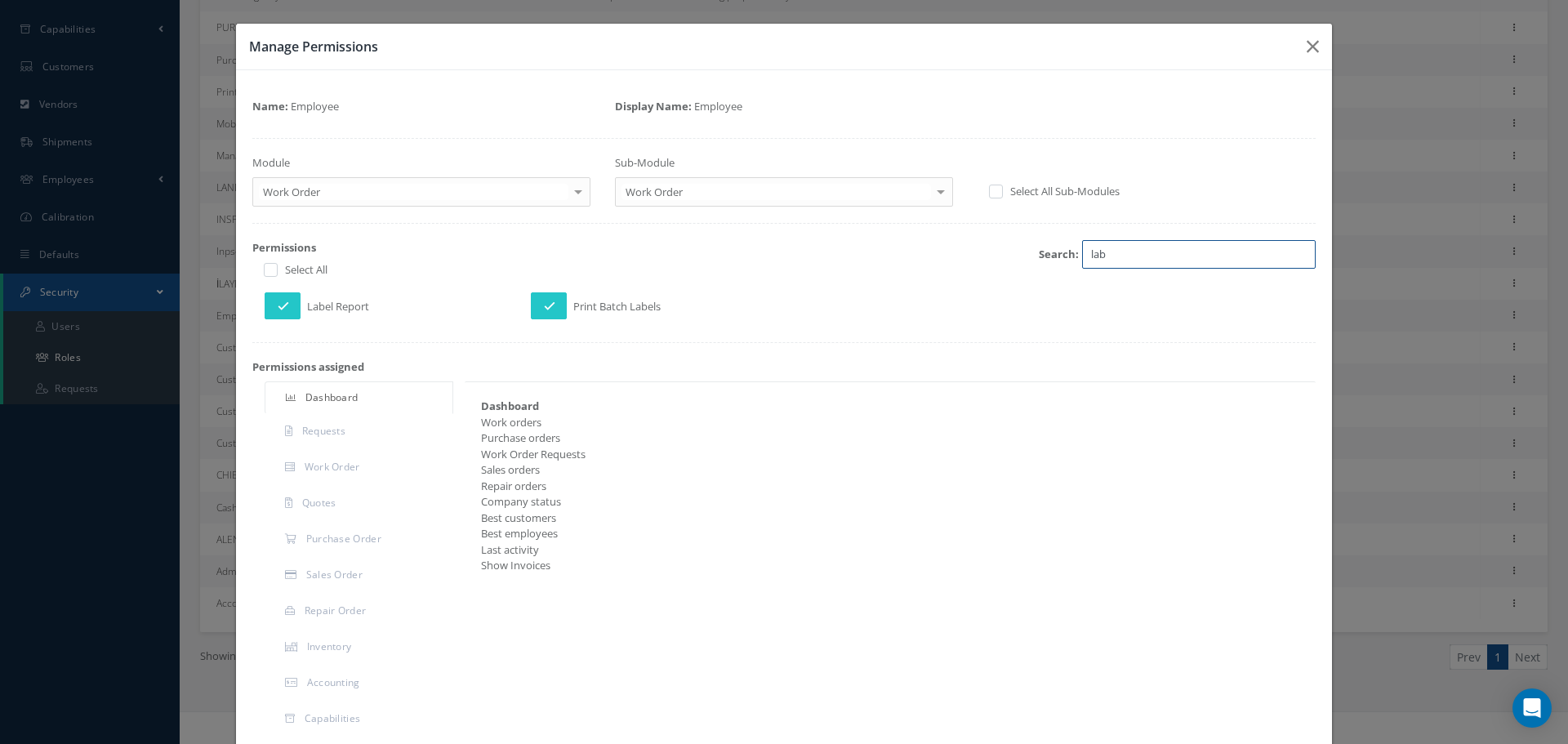
type input "lab"
click at [1143, 241] on input "lab" at bounding box center [1198, 254] width 234 height 30
click at [1291, 254] on input "lab" at bounding box center [1198, 254] width 234 height 30
